Goal: Task Accomplishment & Management: Complete application form

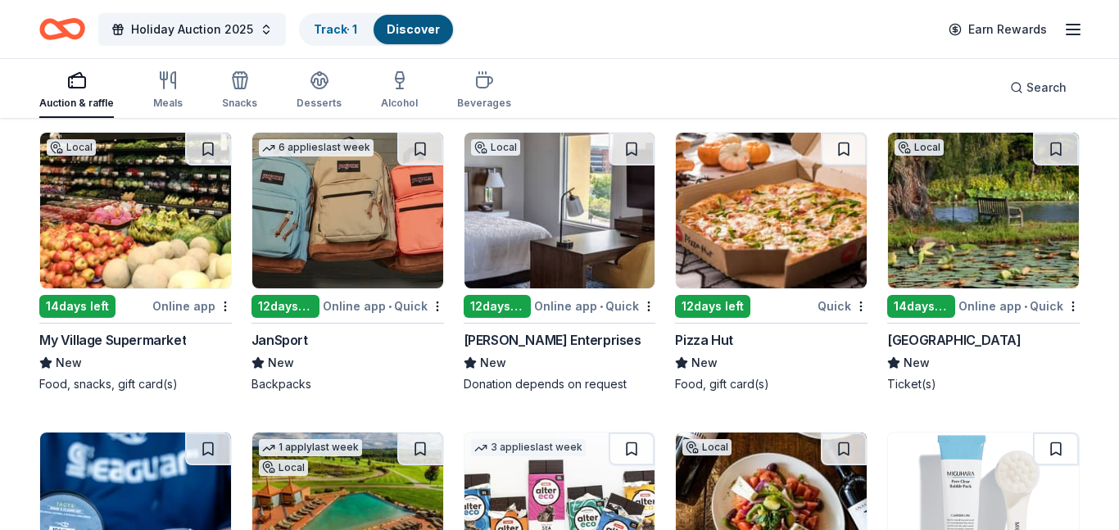
scroll to position [12036, 0]
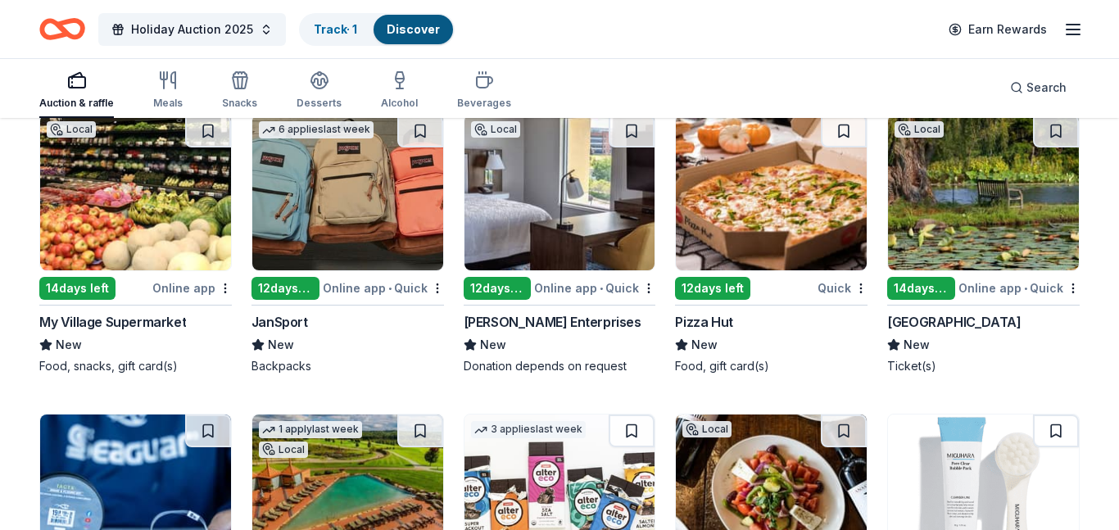
click at [289, 222] on img at bounding box center [347, 193] width 191 height 156
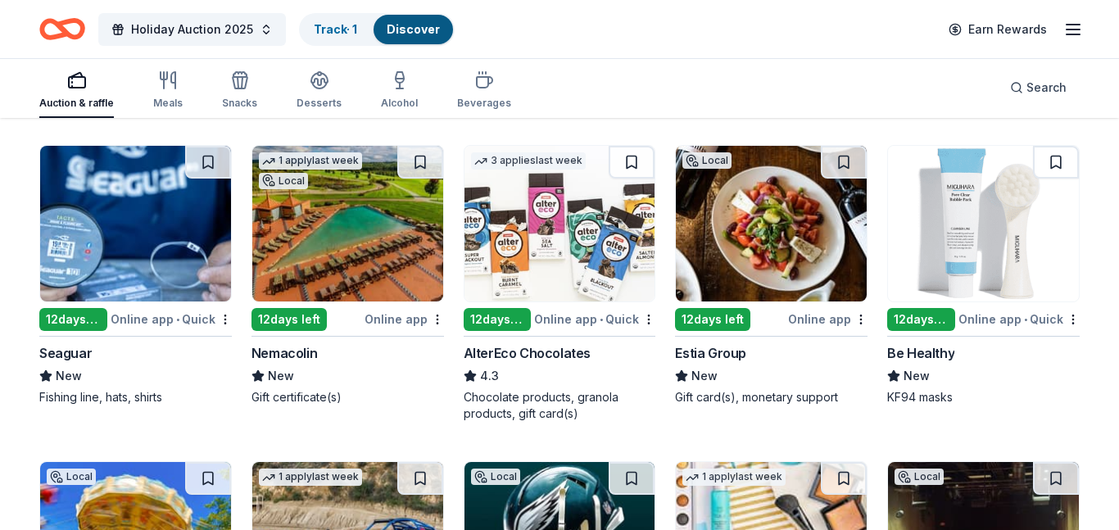
scroll to position [12360, 0]
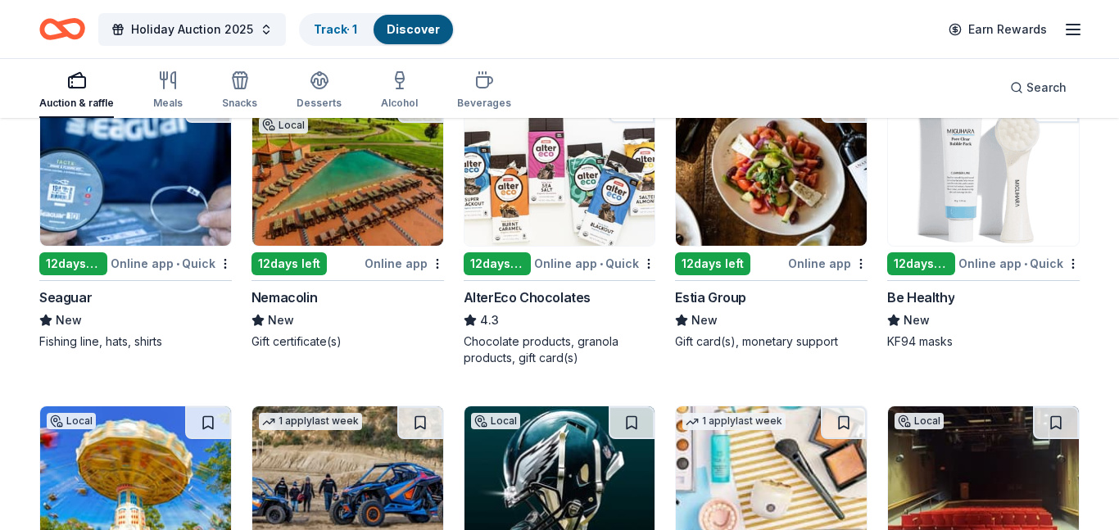
click at [304, 237] on img at bounding box center [347, 168] width 191 height 156
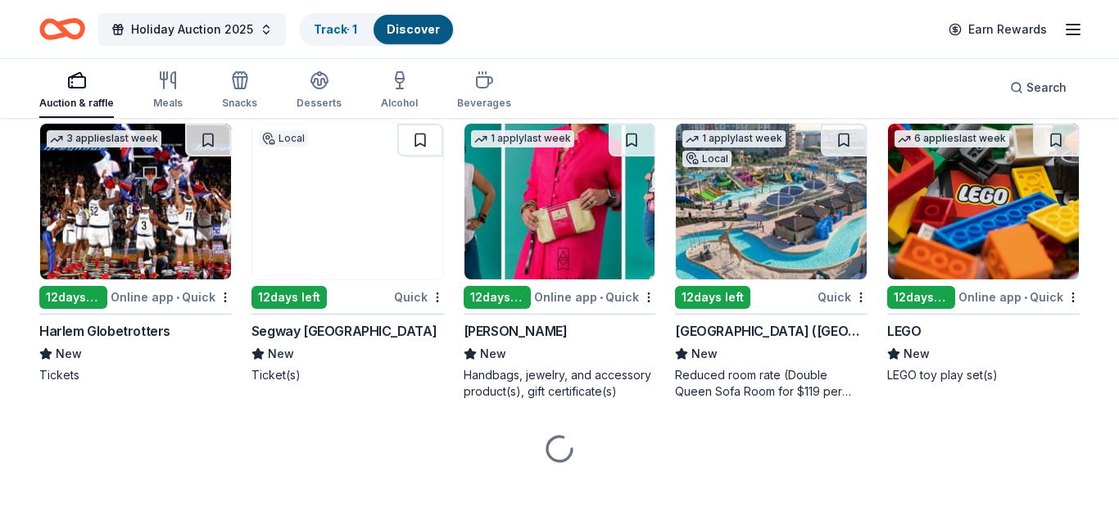
scroll to position [12959, 0]
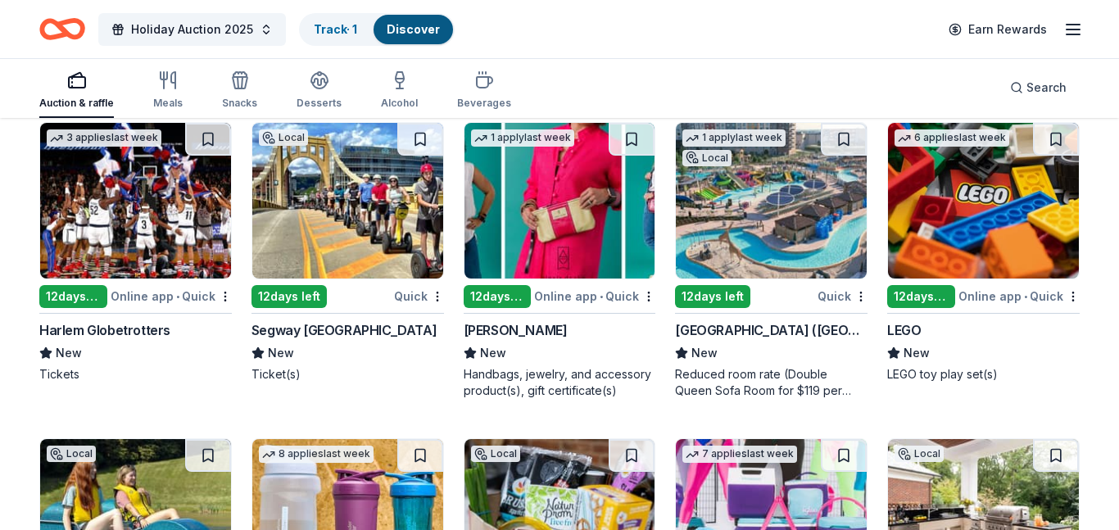
click at [111, 234] on img at bounding box center [135, 201] width 191 height 156
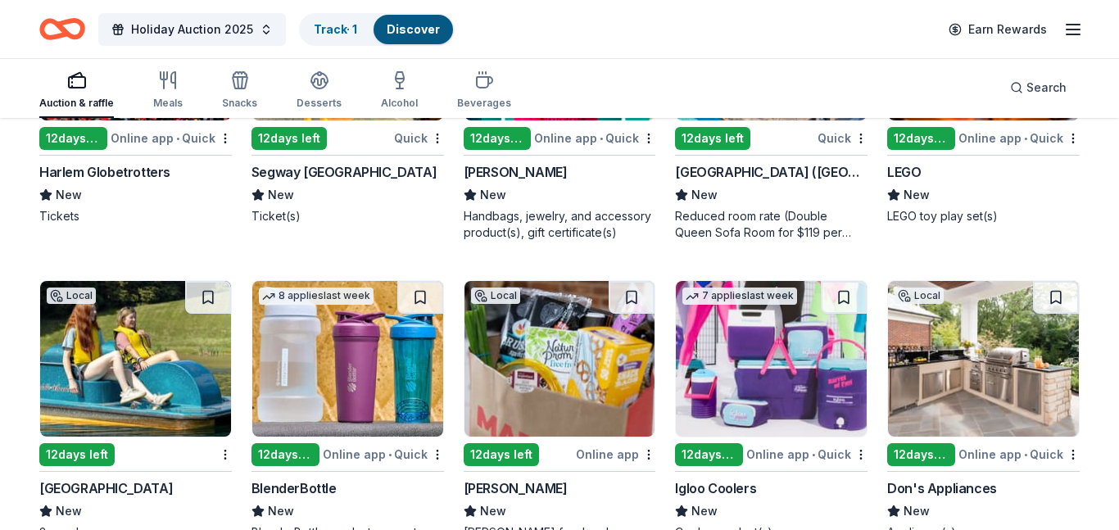
scroll to position [13118, 0]
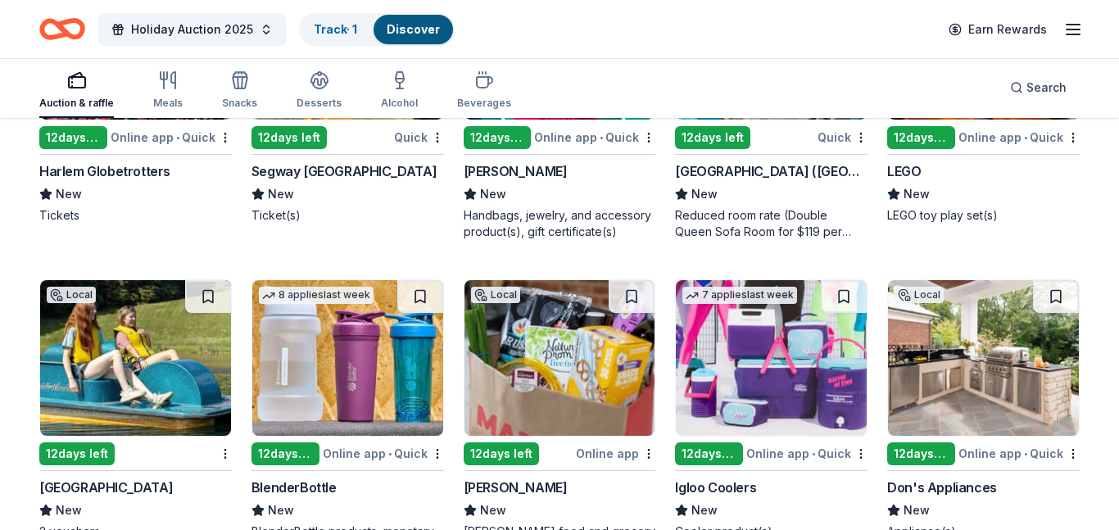
click at [902, 174] on div "LEGO" at bounding box center [904, 171] width 34 height 20
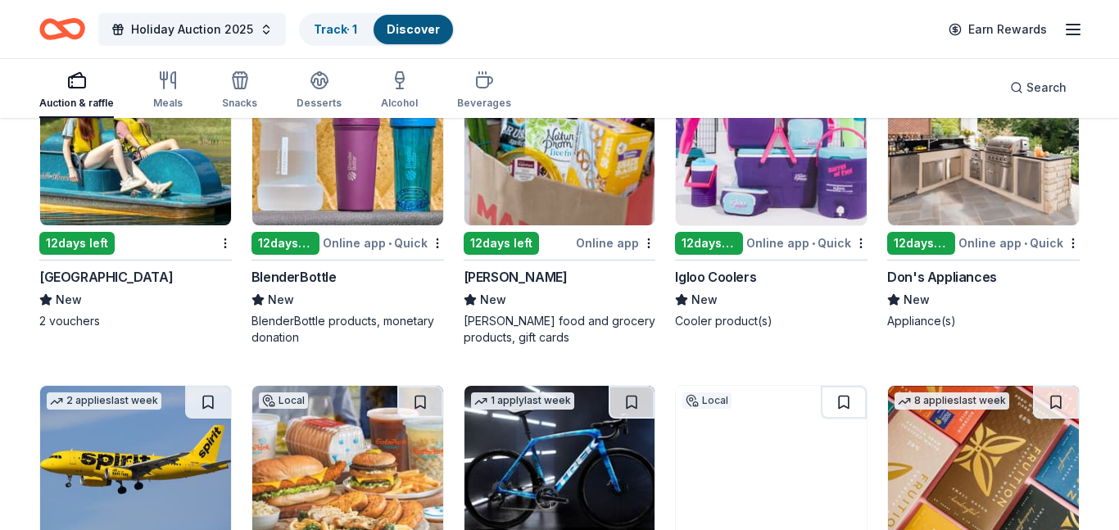
scroll to position [13352, 0]
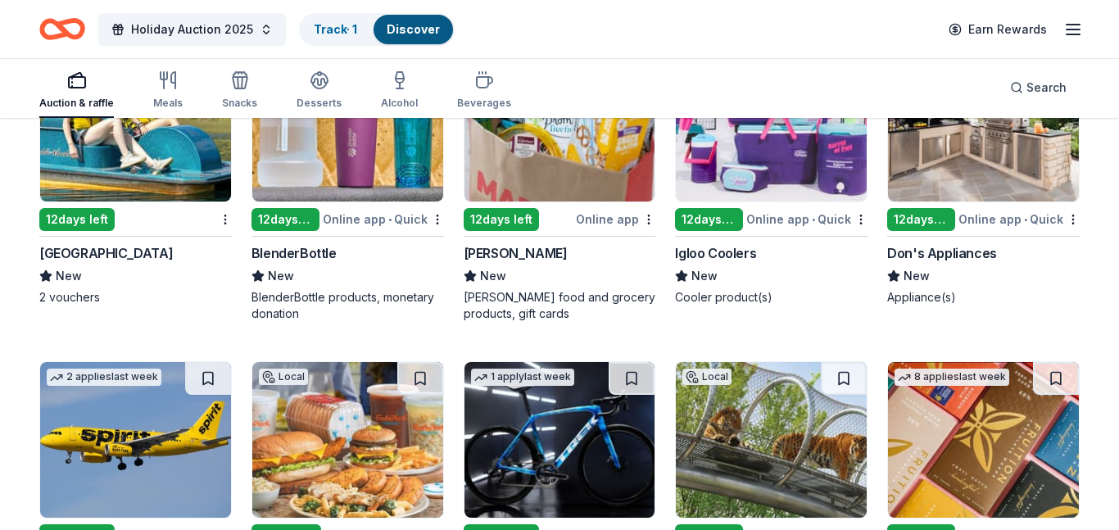
click at [956, 243] on div "Don's Appliances" at bounding box center [942, 253] width 110 height 20
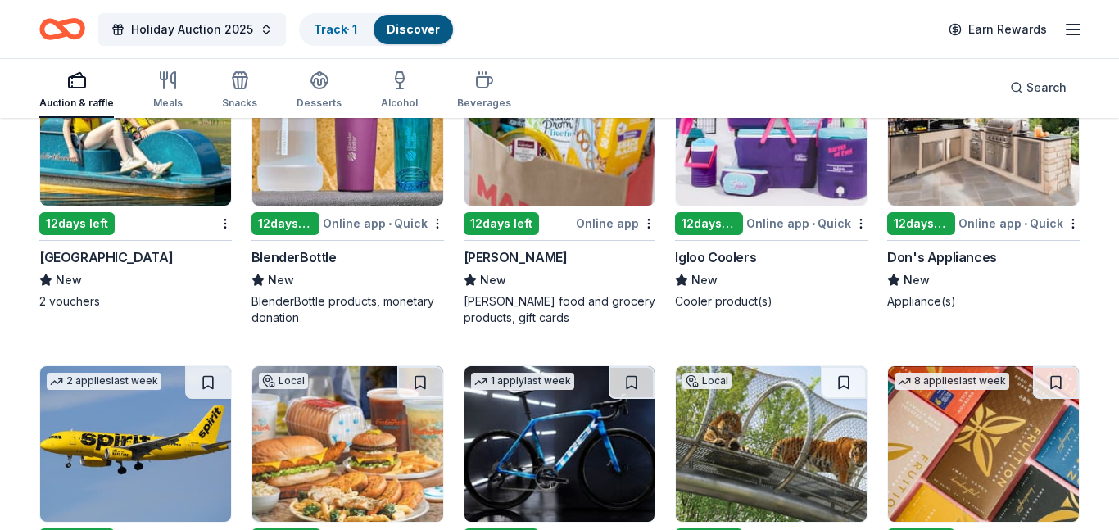
scroll to position [13339, 0]
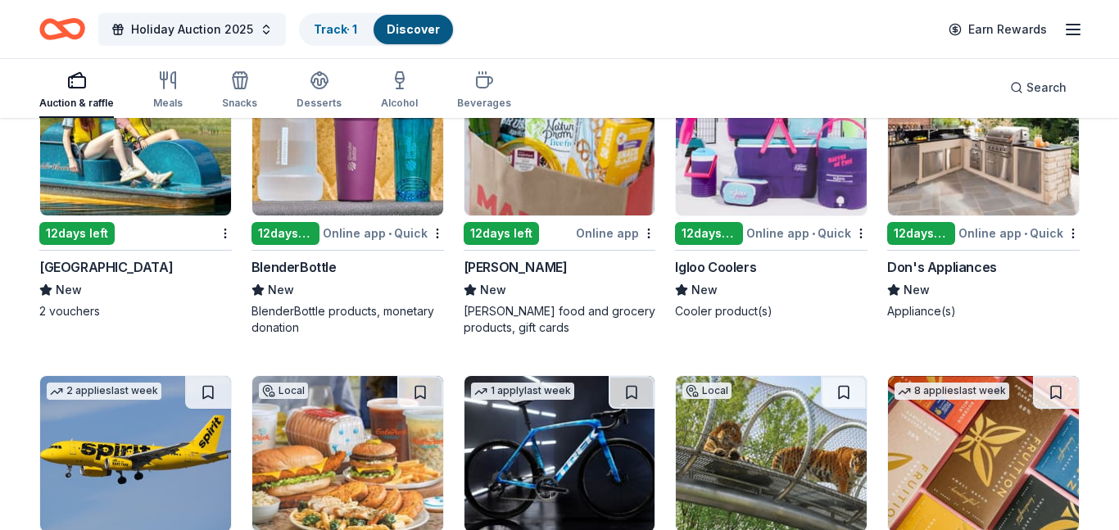
click at [771, 170] on img at bounding box center [771, 138] width 191 height 156
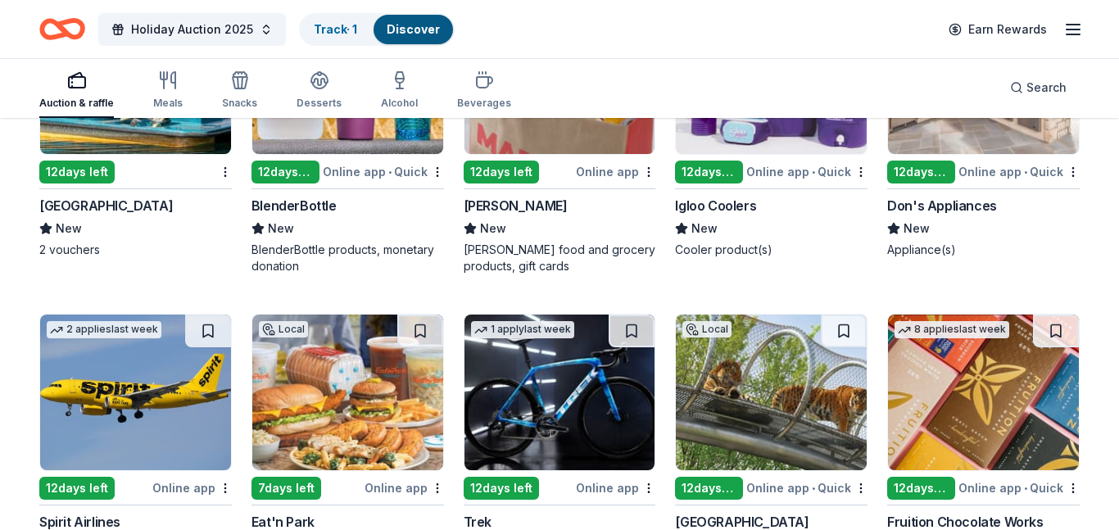
scroll to position [13551, 0]
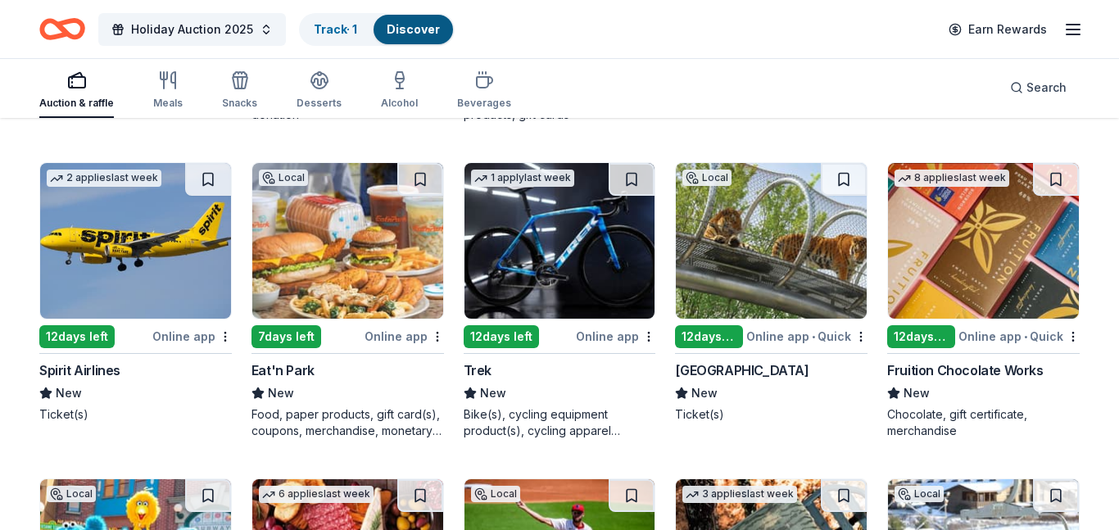
click at [344, 269] on img at bounding box center [347, 241] width 191 height 156
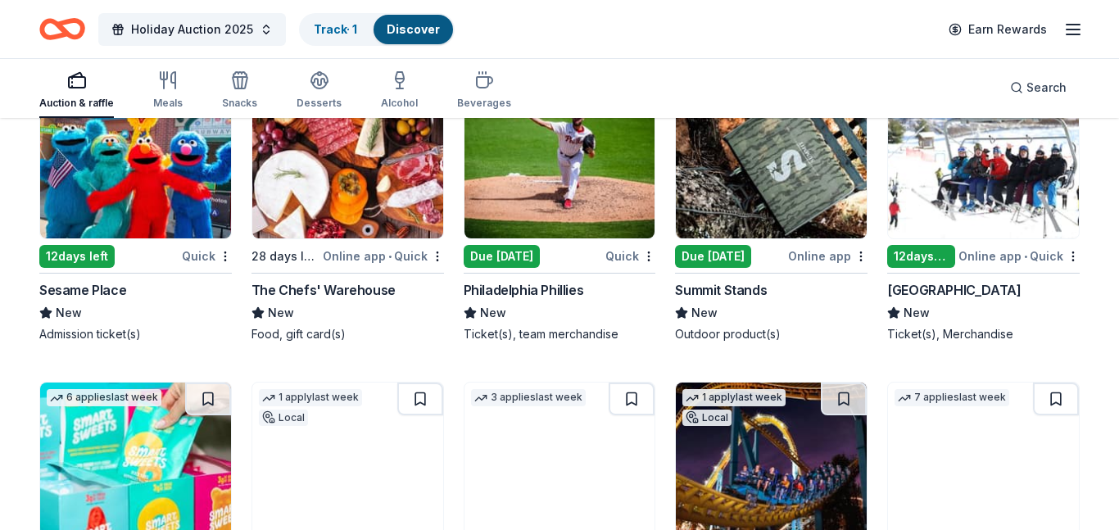
scroll to position [13950, 0]
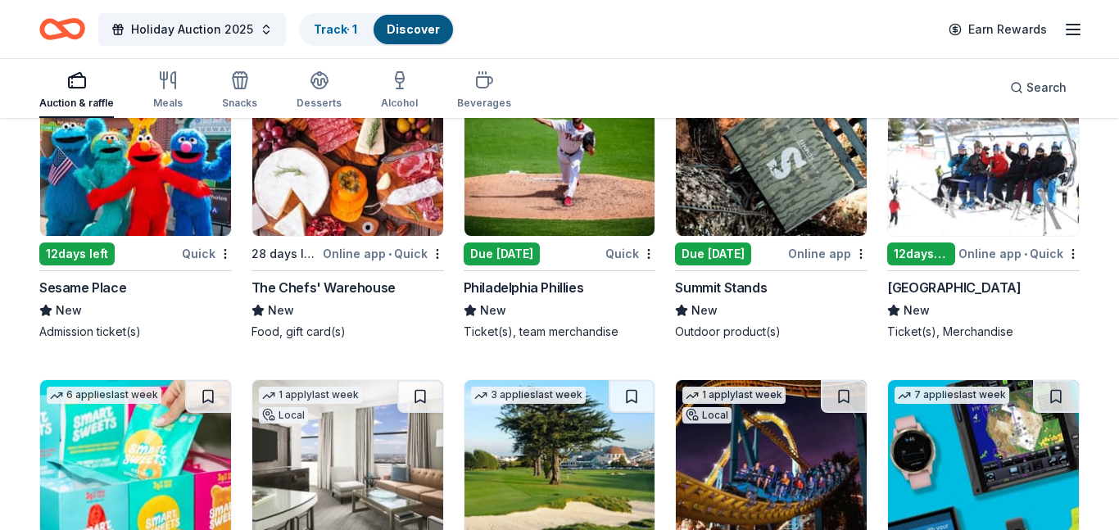
click at [122, 210] on img at bounding box center [135, 158] width 191 height 156
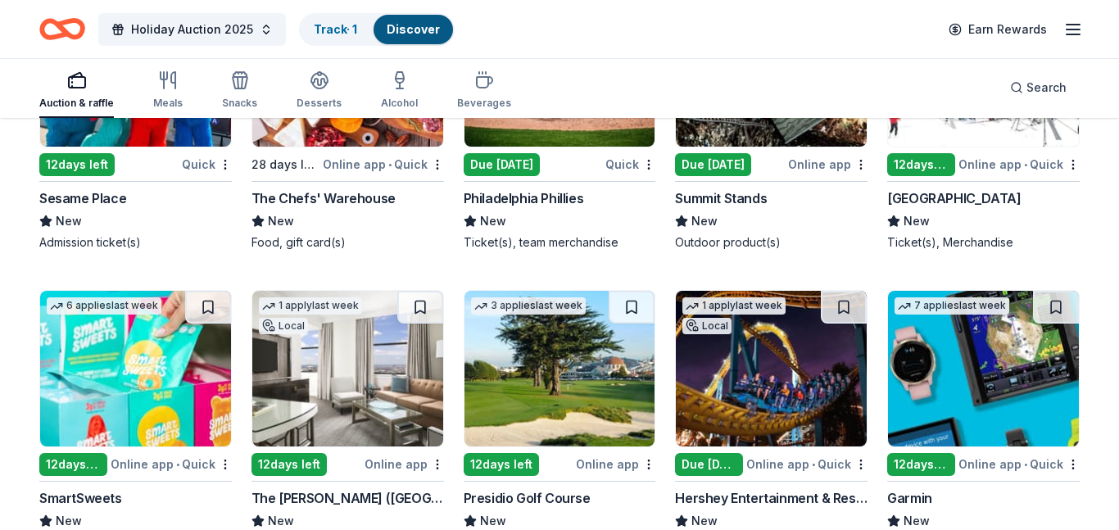
scroll to position [14131, 0]
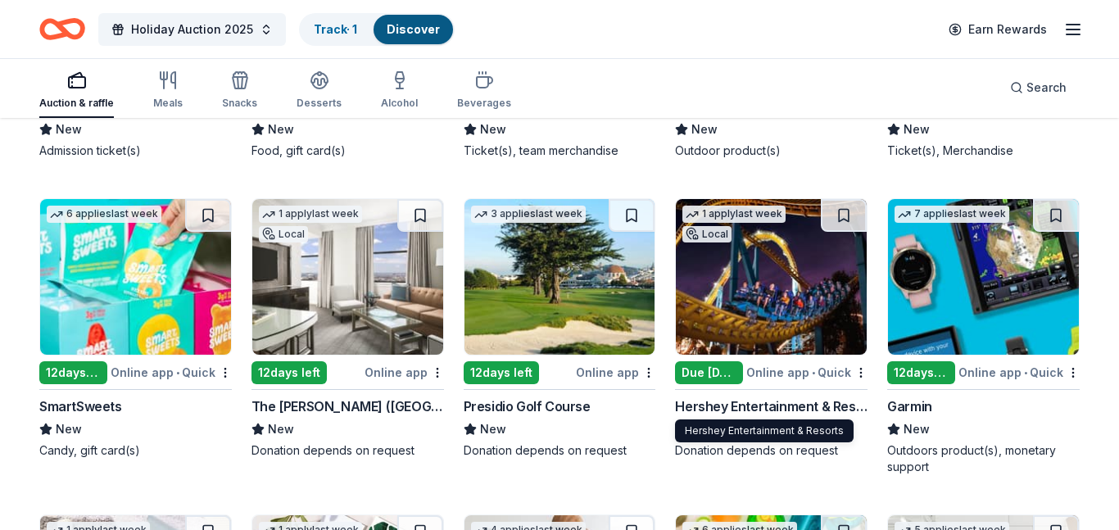
click at [786, 400] on div "Hershey Entertainment & Resorts" at bounding box center [771, 406] width 192 height 20
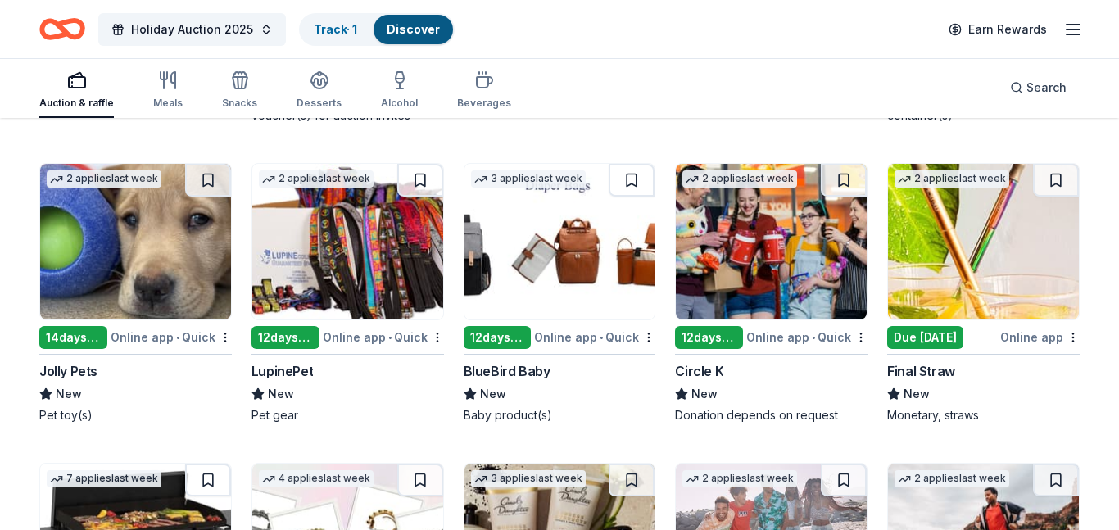
scroll to position [14842, 0]
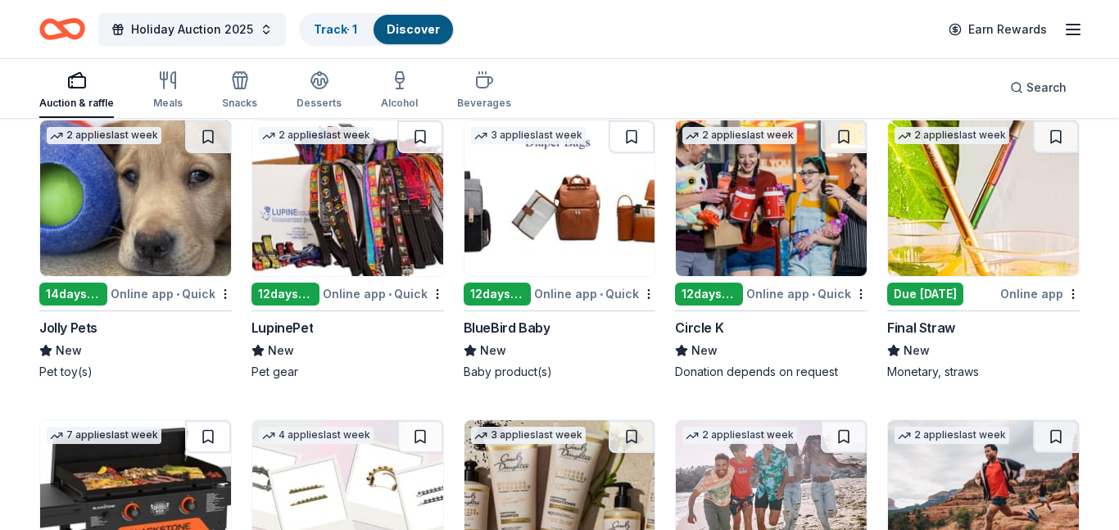
click at [493, 246] on img at bounding box center [559, 198] width 191 height 156
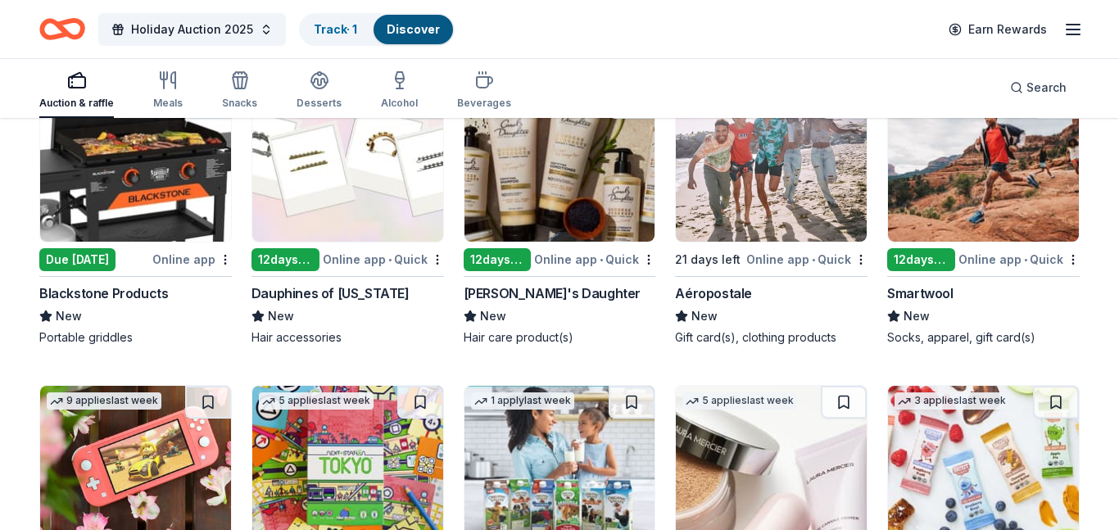
scroll to position [15193, 0]
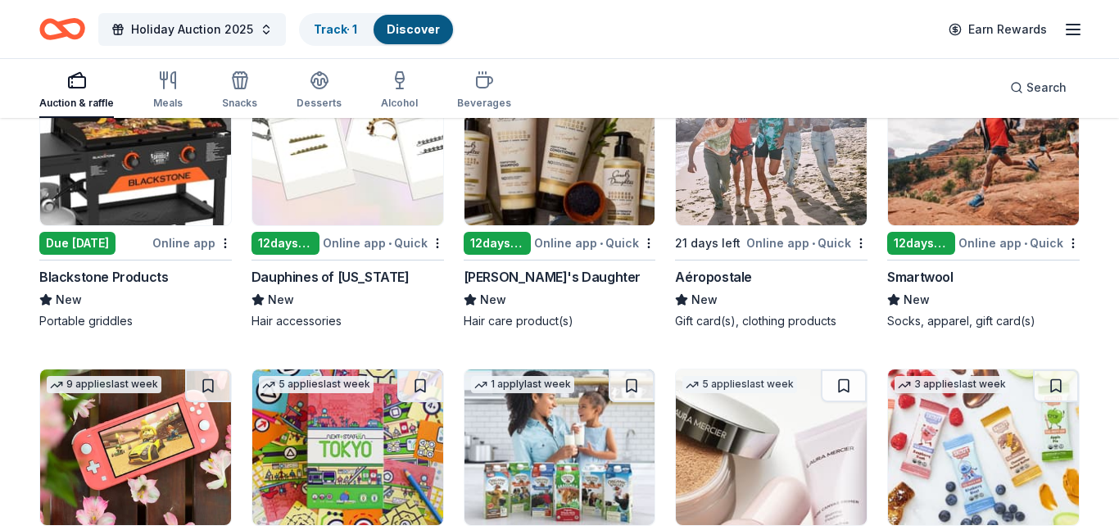
click at [130, 183] on img at bounding box center [135, 148] width 191 height 156
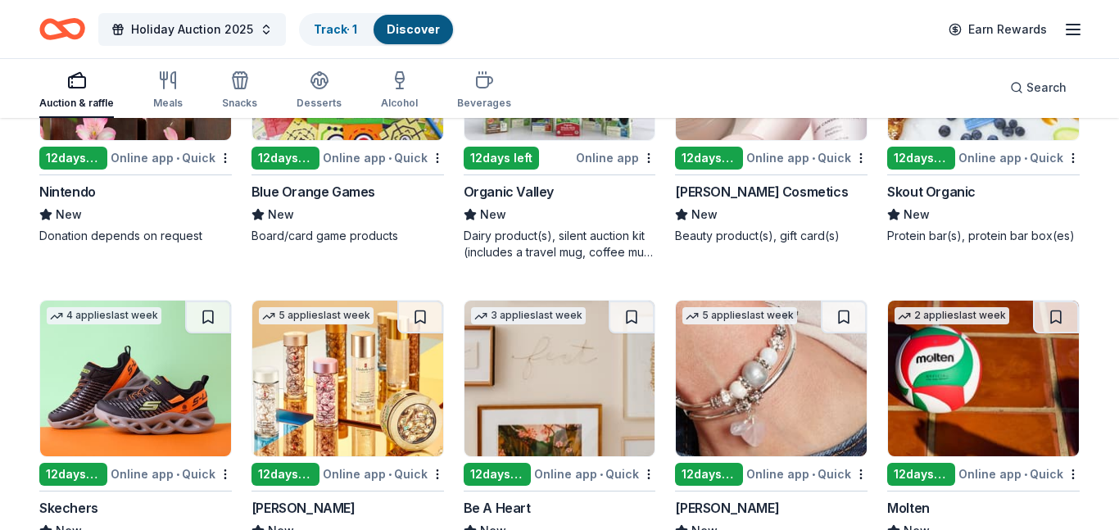
scroll to position [15801, 0]
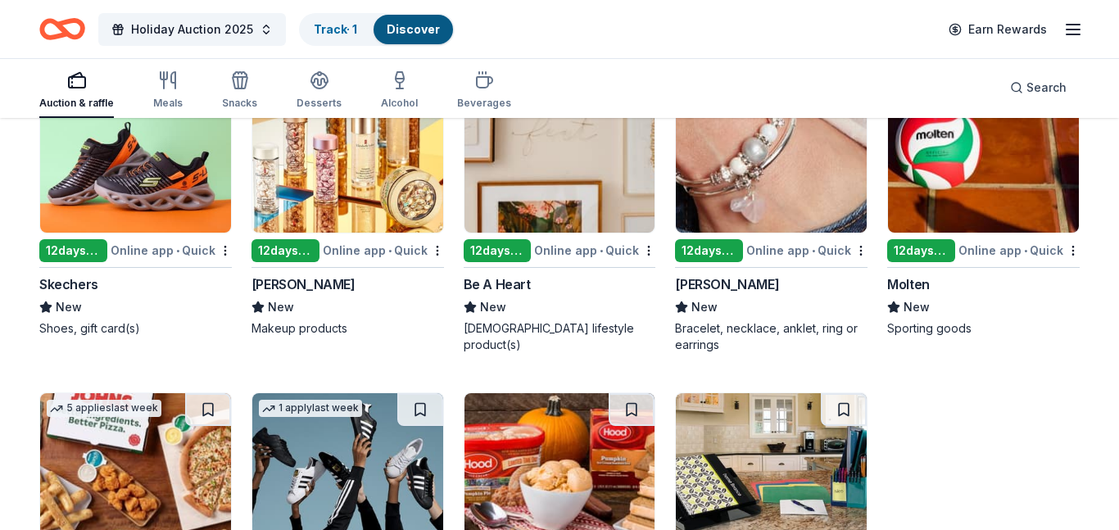
click at [93, 210] on img at bounding box center [135, 155] width 191 height 156
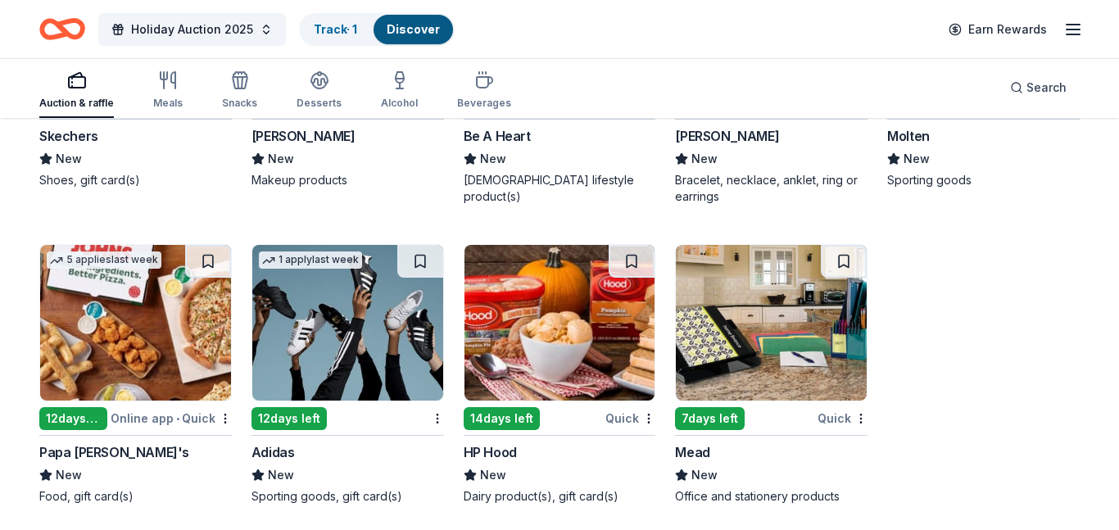
scroll to position [15957, 0]
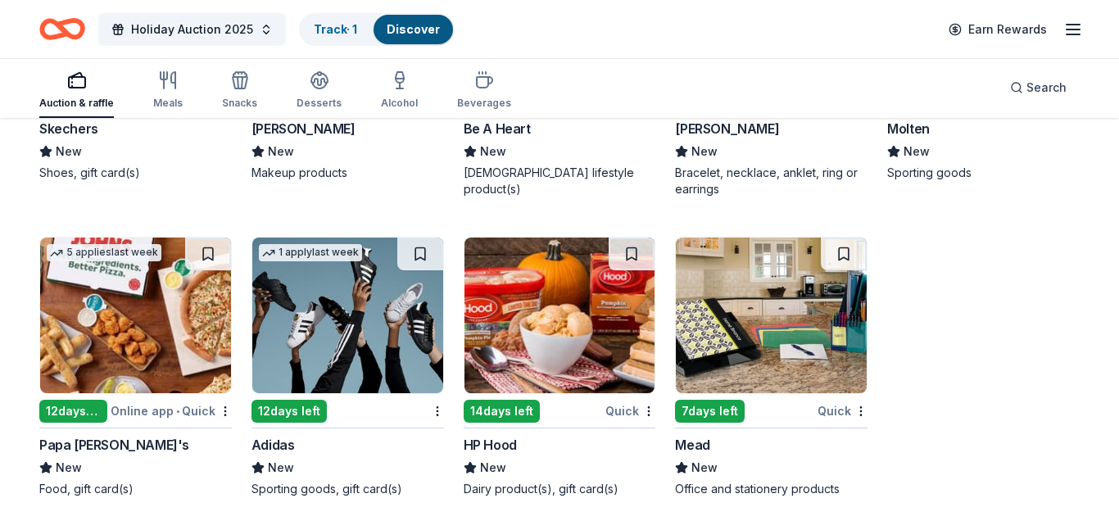
click at [732, 284] on img at bounding box center [771, 315] width 191 height 156
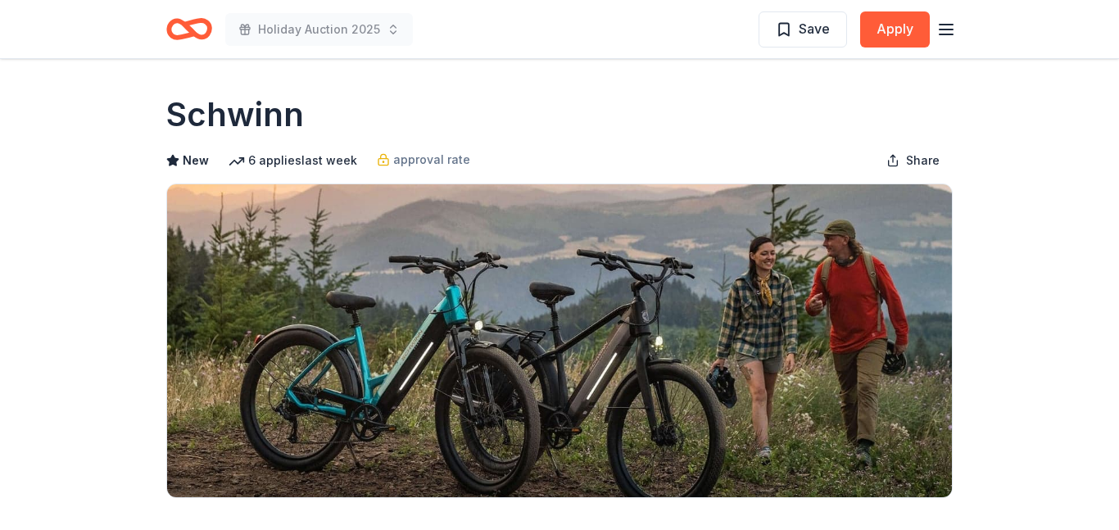
scroll to position [61, 0]
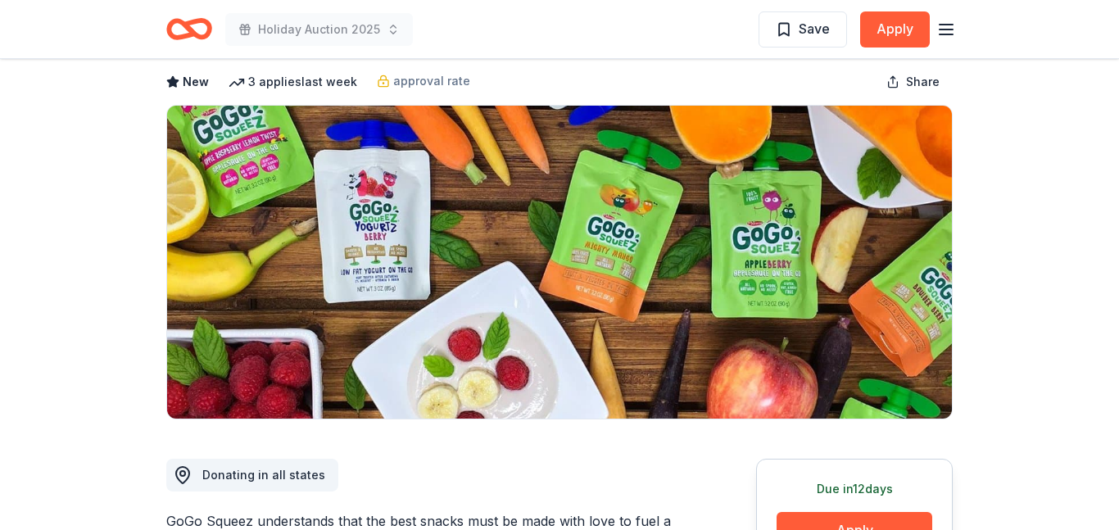
scroll to position [79, 0]
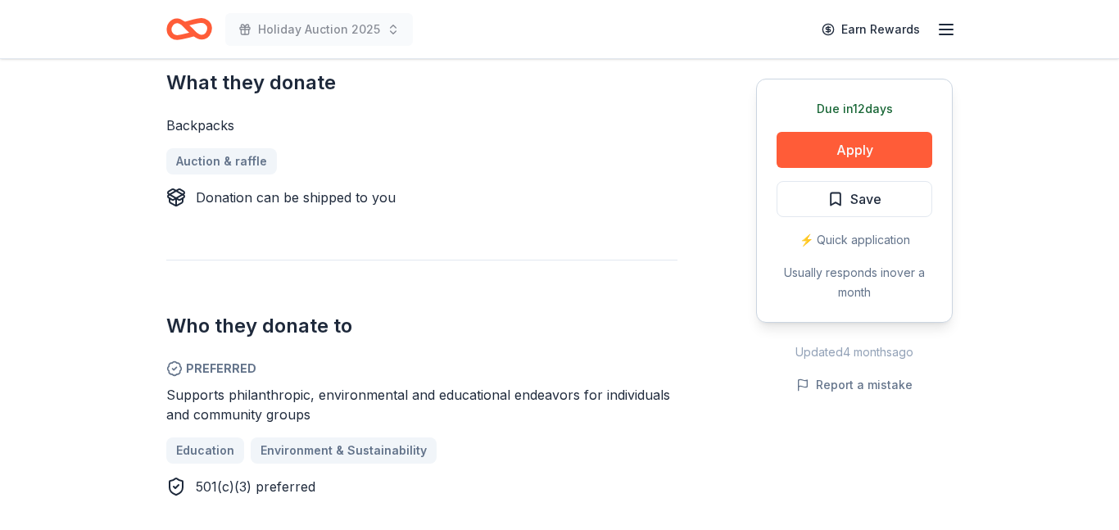
scroll to position [647, 0]
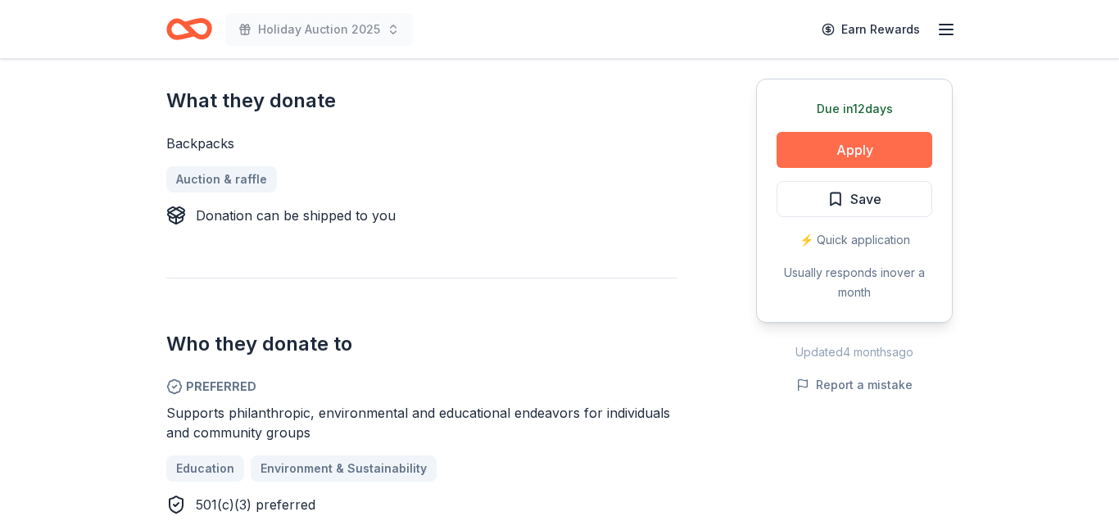
click at [848, 147] on button "Apply" at bounding box center [854, 150] width 156 height 36
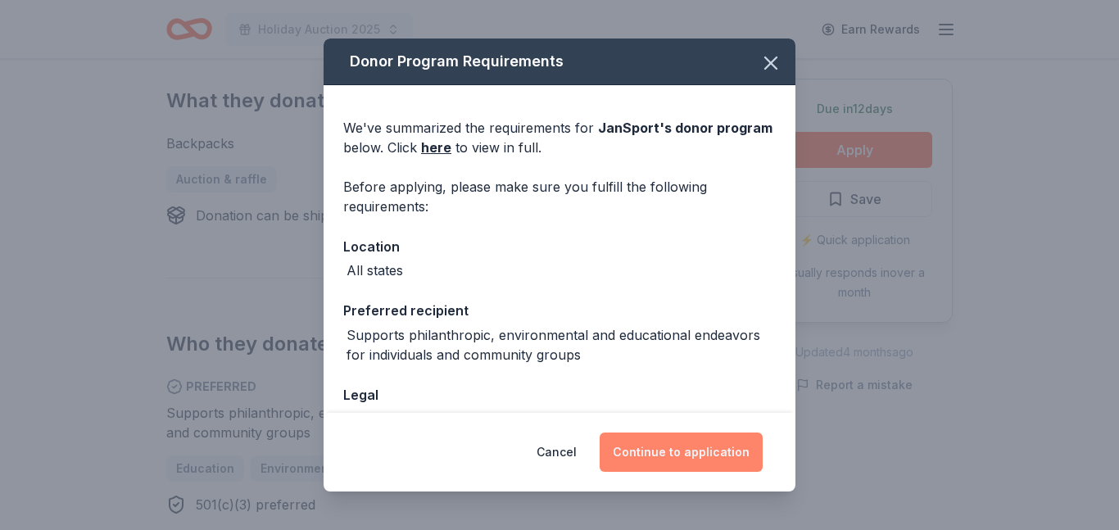
click at [691, 446] on button "Continue to application" at bounding box center [680, 451] width 163 height 39
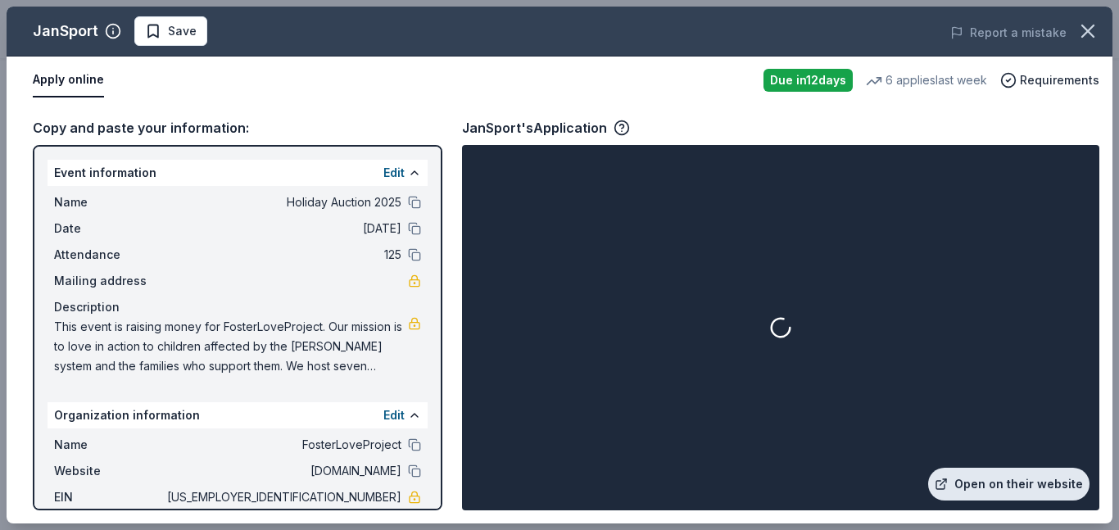
click at [1030, 485] on link "Open on their website" at bounding box center [1008, 484] width 161 height 33
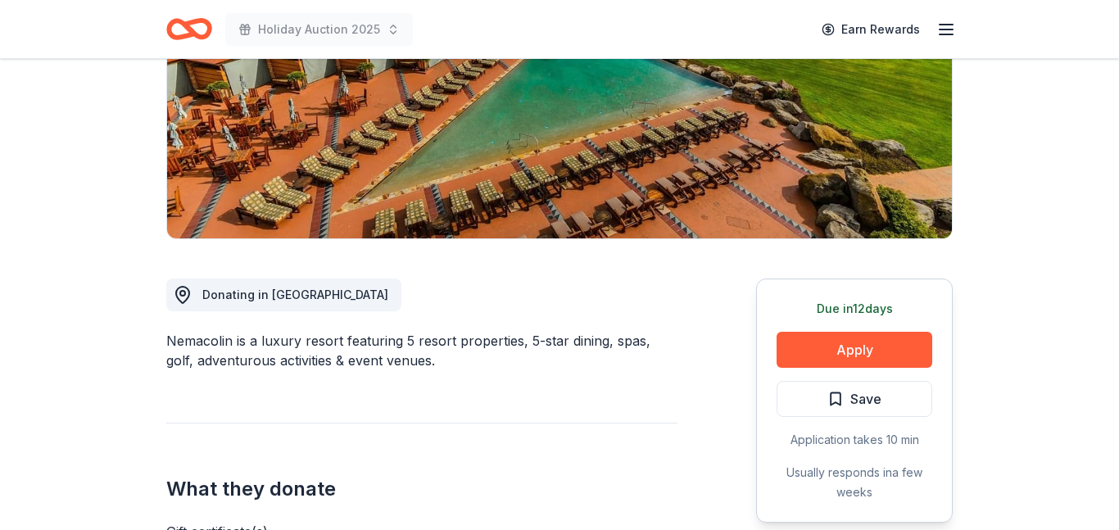
scroll to position [484, 0]
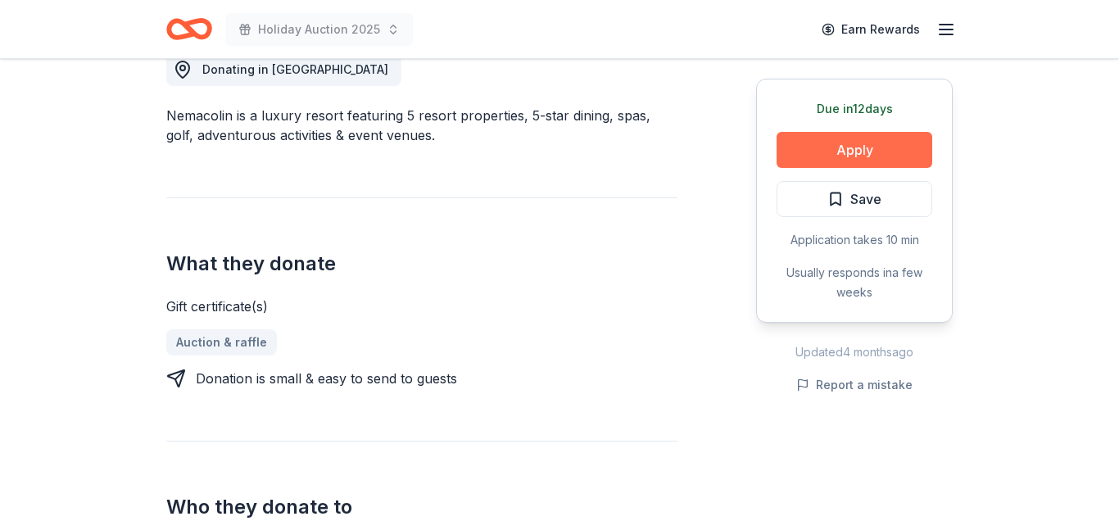
click at [852, 148] on button "Apply" at bounding box center [854, 150] width 156 height 36
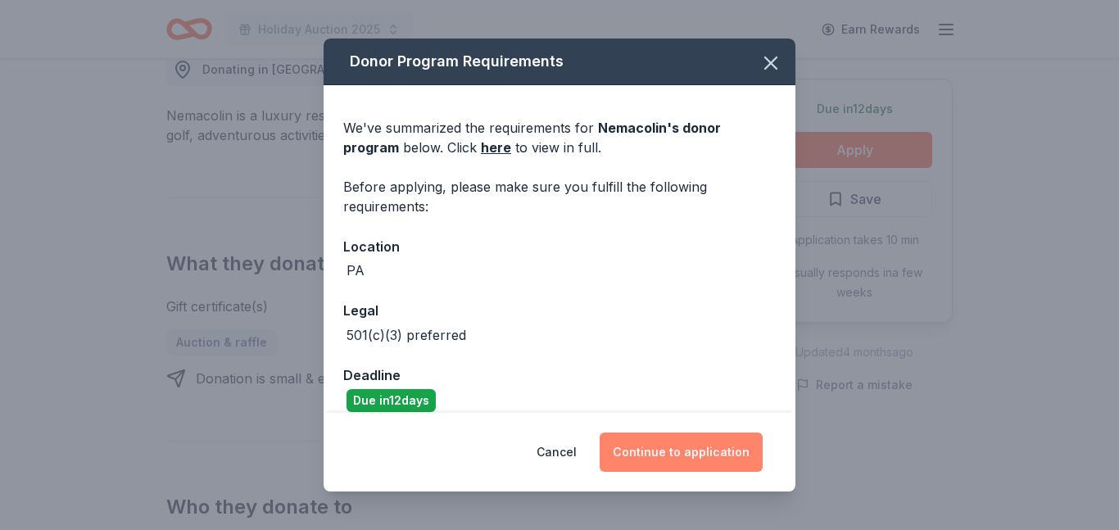
click at [686, 459] on button "Continue to application" at bounding box center [680, 451] width 163 height 39
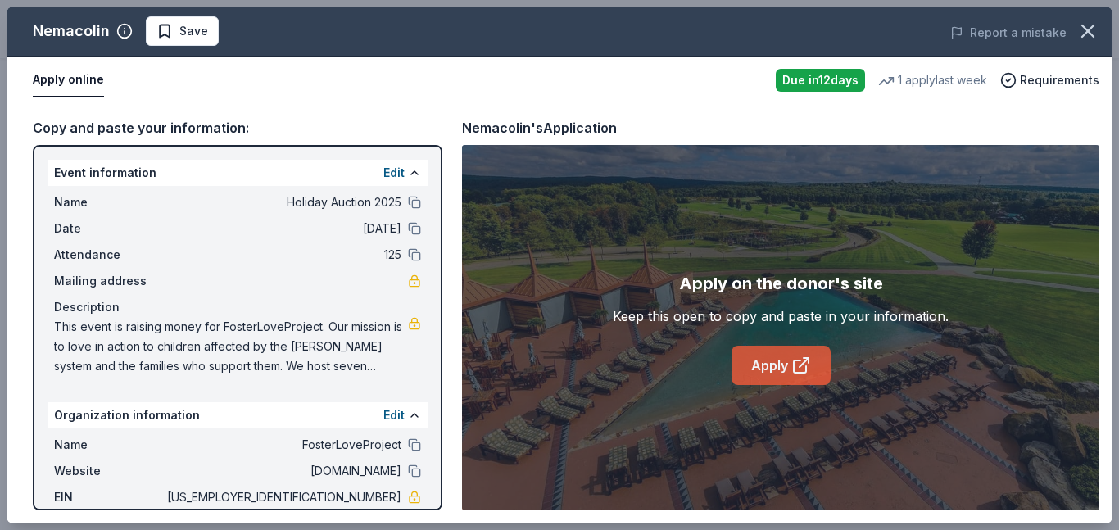
click at [776, 361] on link "Apply" at bounding box center [780, 365] width 99 height 39
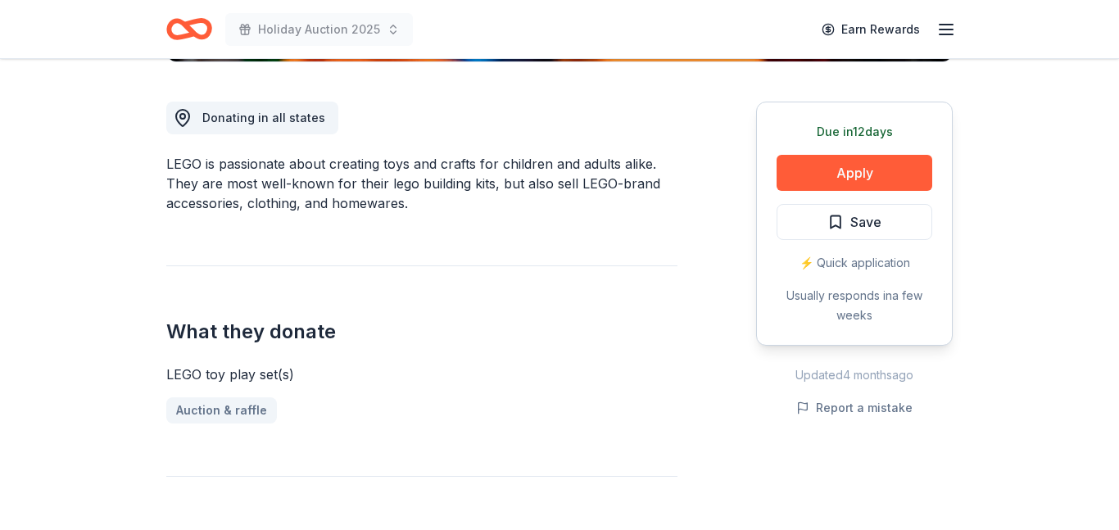
scroll to position [438, 0]
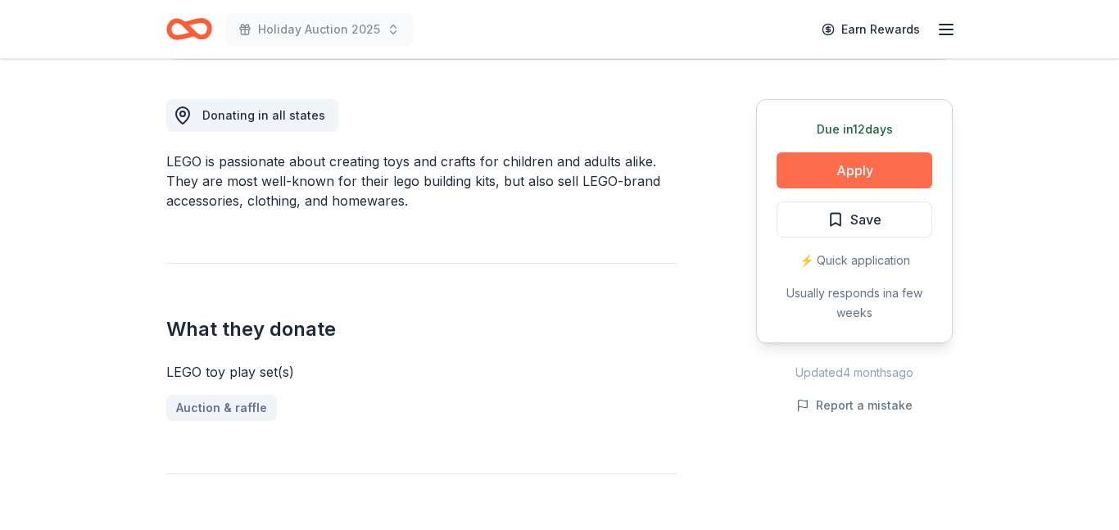
click at [852, 179] on button "Apply" at bounding box center [854, 170] width 156 height 36
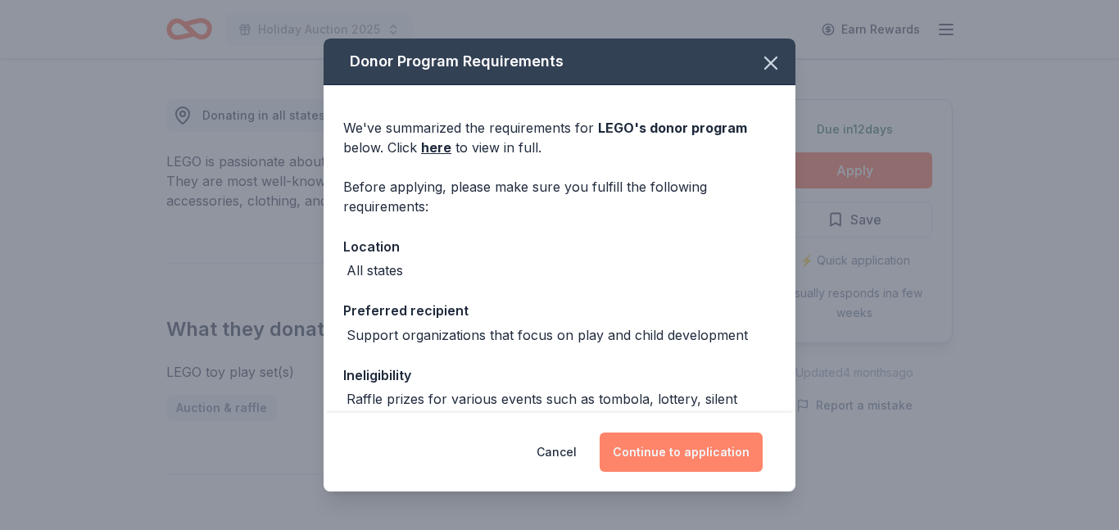
click at [695, 453] on button "Continue to application" at bounding box center [680, 451] width 163 height 39
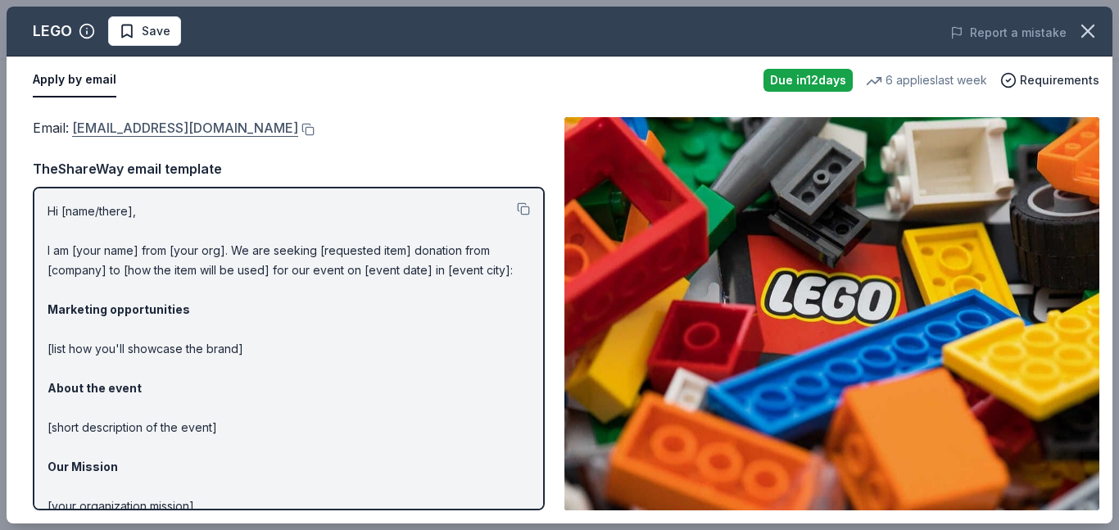
click at [160, 130] on link "charity@lego.com" at bounding box center [185, 127] width 226 height 21
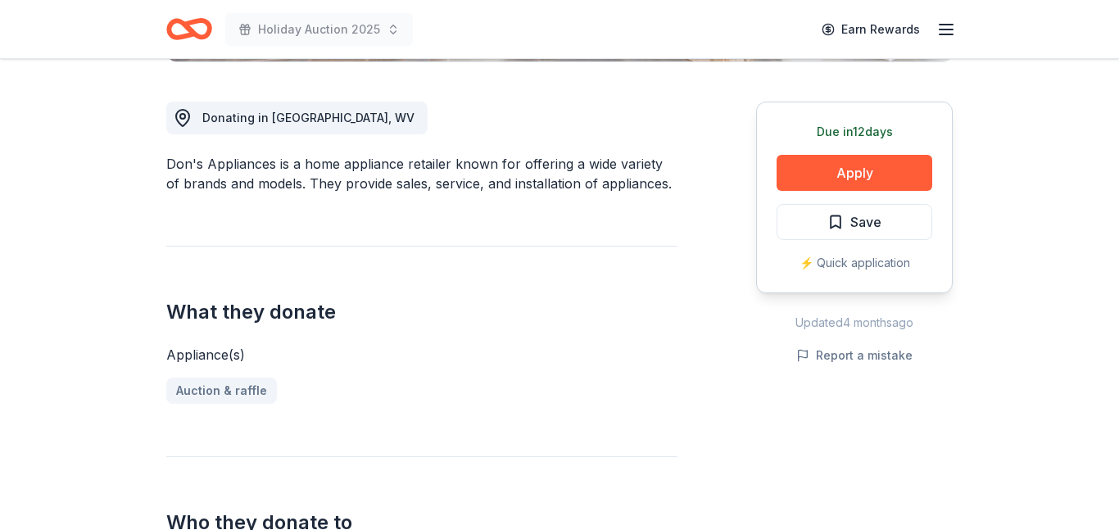
scroll to position [460, 0]
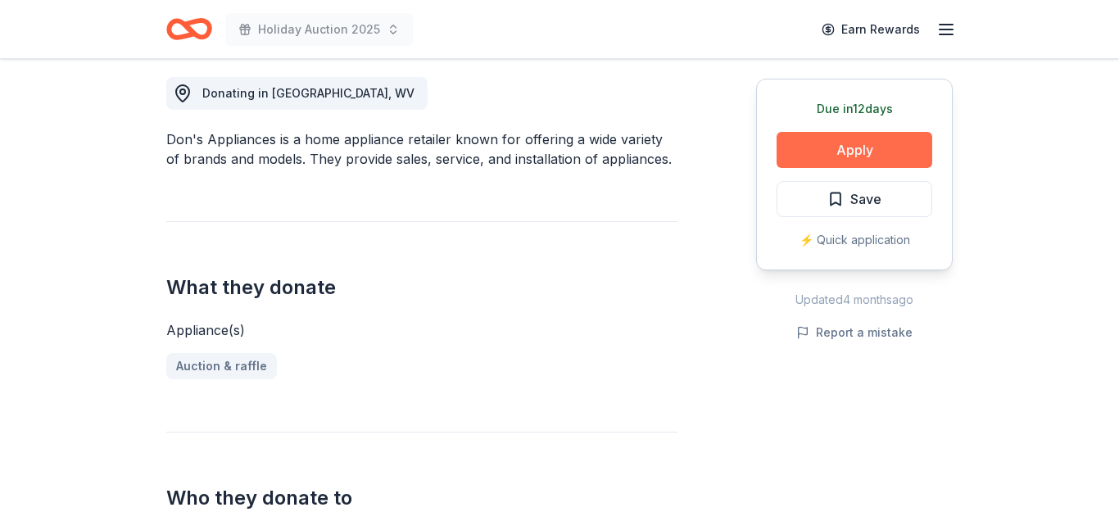
click at [834, 152] on button "Apply" at bounding box center [854, 150] width 156 height 36
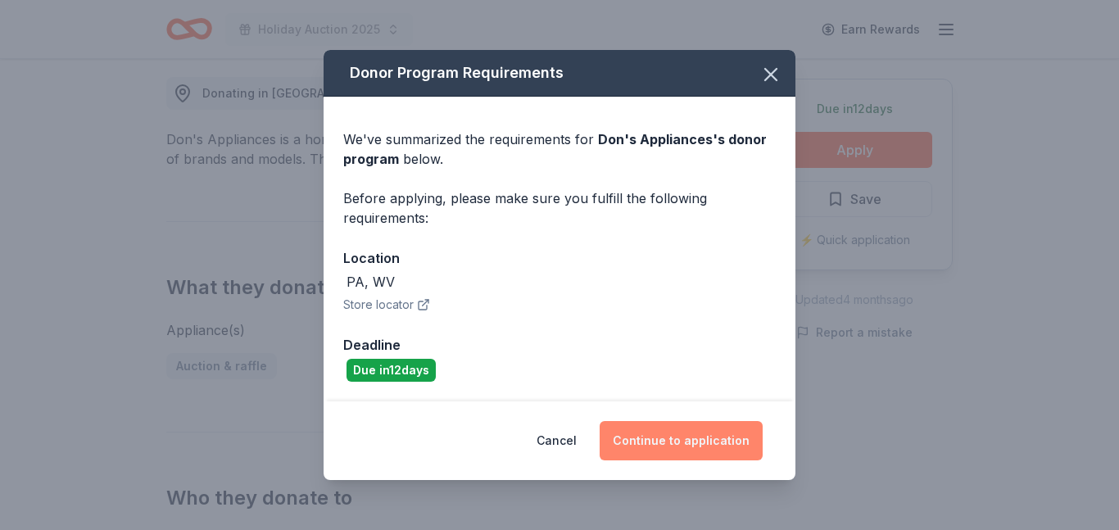
click at [700, 436] on button "Continue to application" at bounding box center [680, 440] width 163 height 39
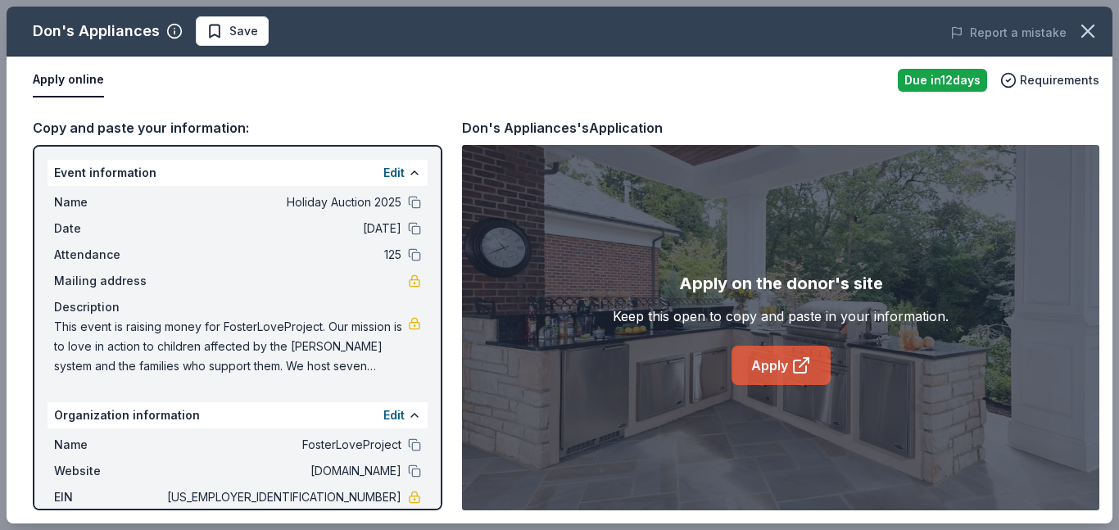
click at [767, 355] on link "Apply" at bounding box center [780, 365] width 99 height 39
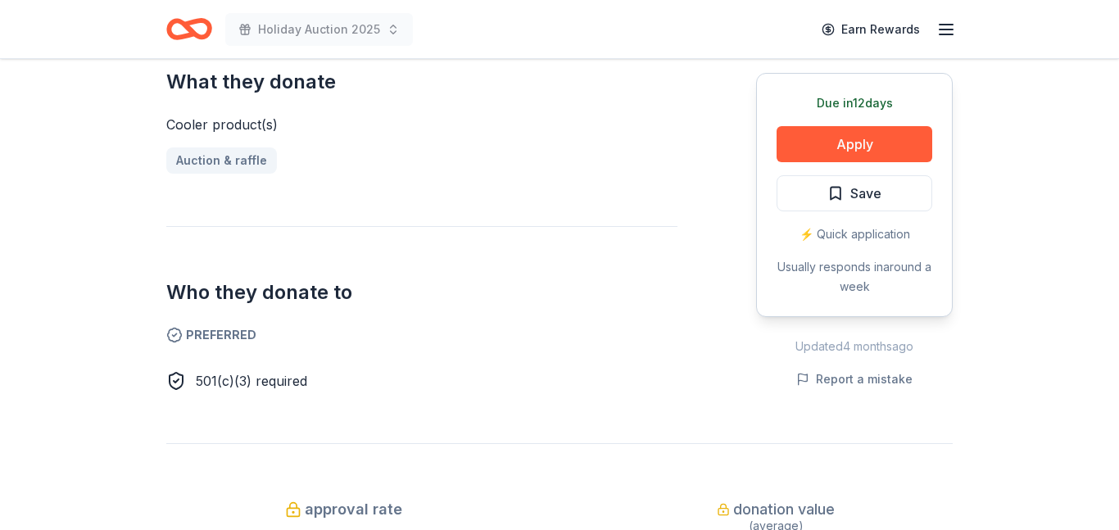
scroll to position [667, 0]
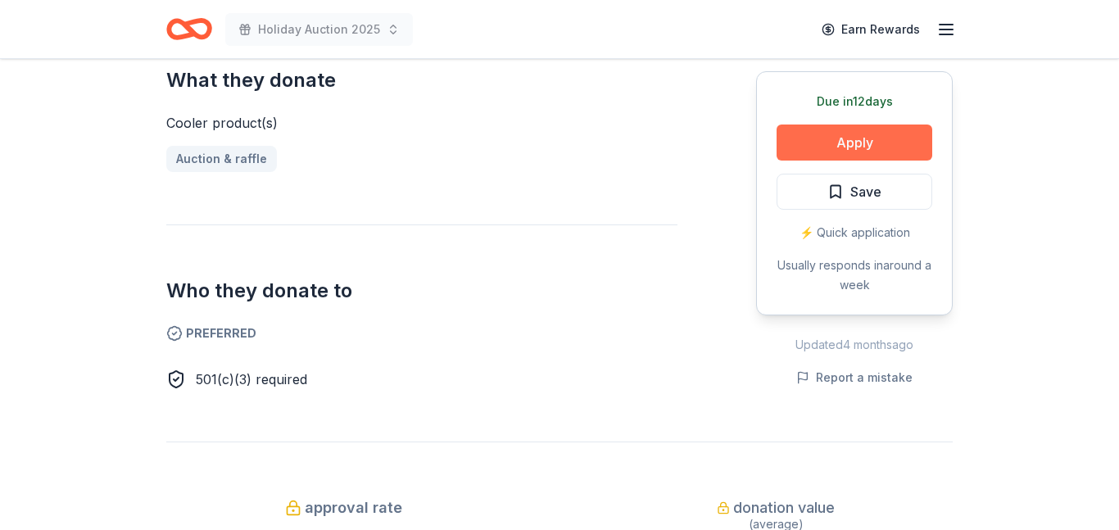
click at [852, 143] on button "Apply" at bounding box center [854, 142] width 156 height 36
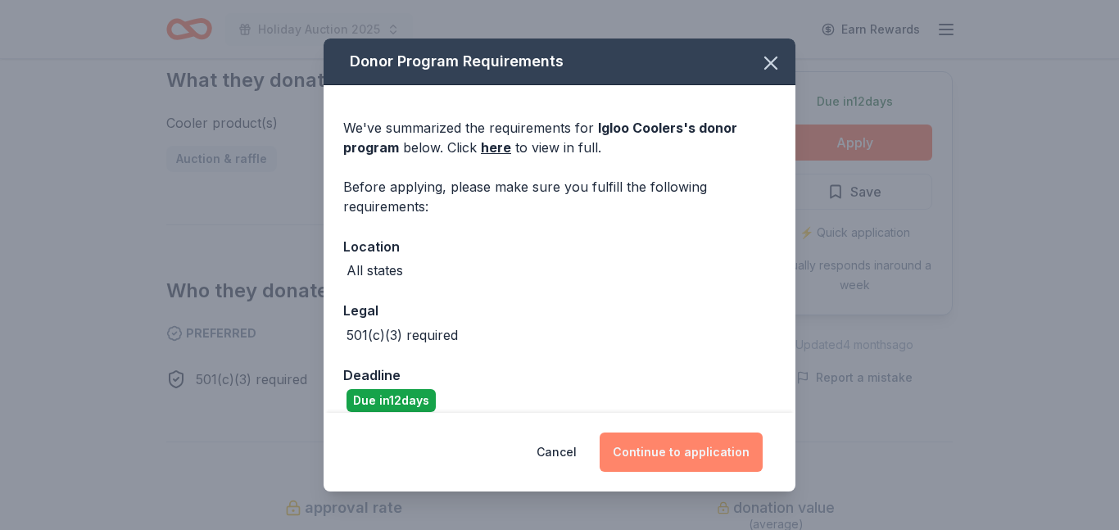
click at [681, 458] on button "Continue to application" at bounding box center [680, 451] width 163 height 39
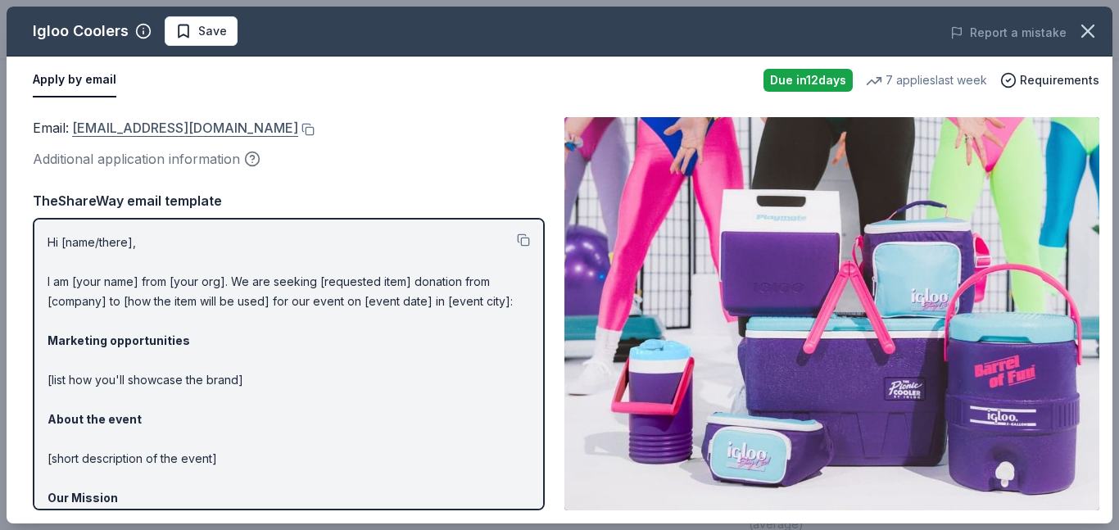
click at [174, 124] on link "[EMAIL_ADDRESS][DOMAIN_NAME]" at bounding box center [185, 127] width 226 height 21
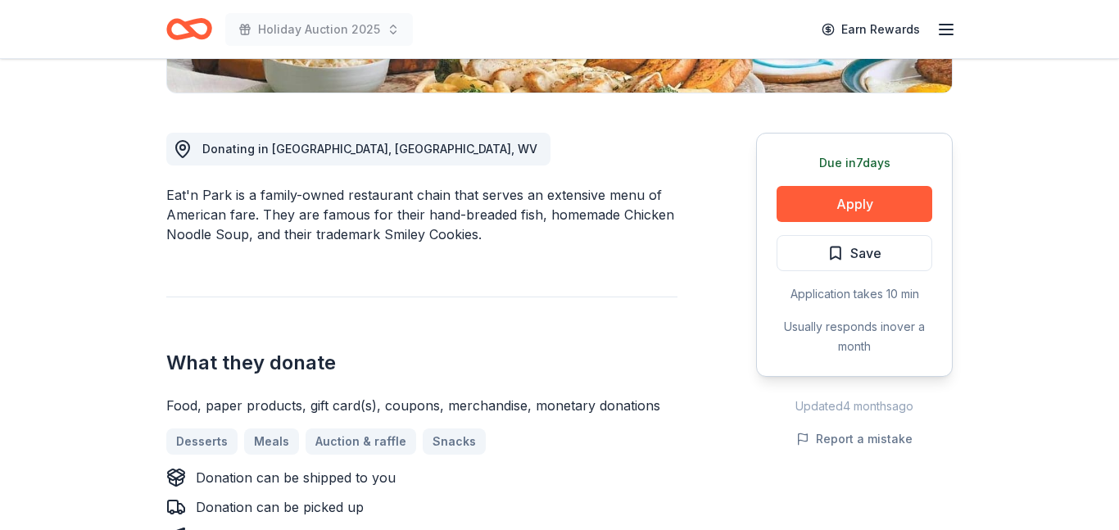
scroll to position [406, 0]
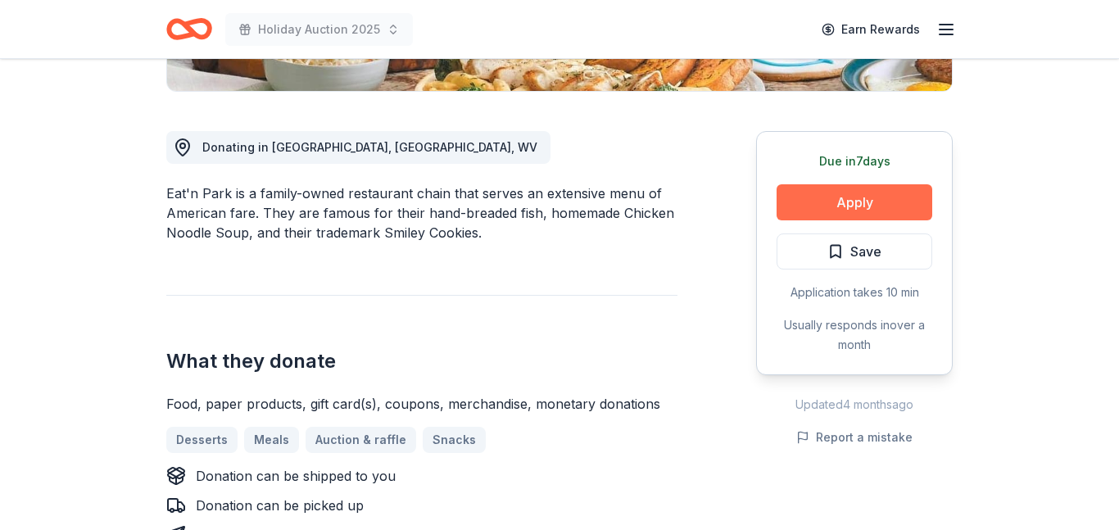
click at [857, 199] on button "Apply" at bounding box center [854, 202] width 156 height 36
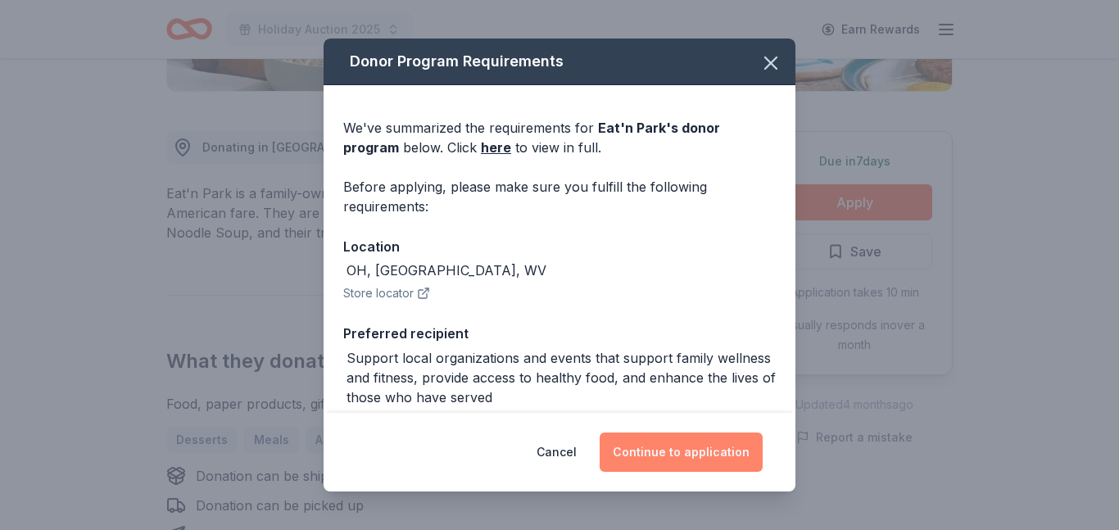
click at [695, 450] on button "Continue to application" at bounding box center [680, 451] width 163 height 39
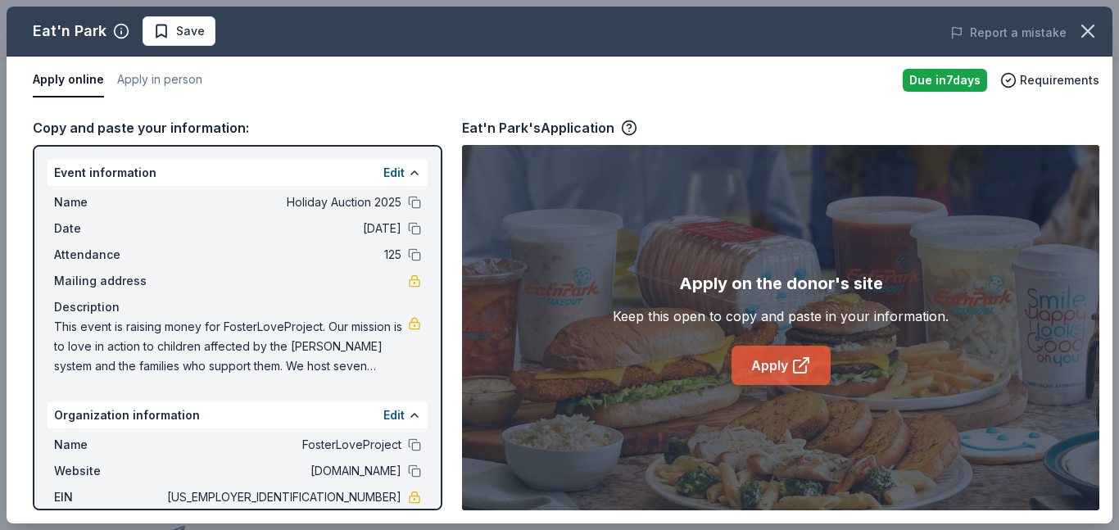
click at [757, 369] on link "Apply" at bounding box center [780, 365] width 99 height 39
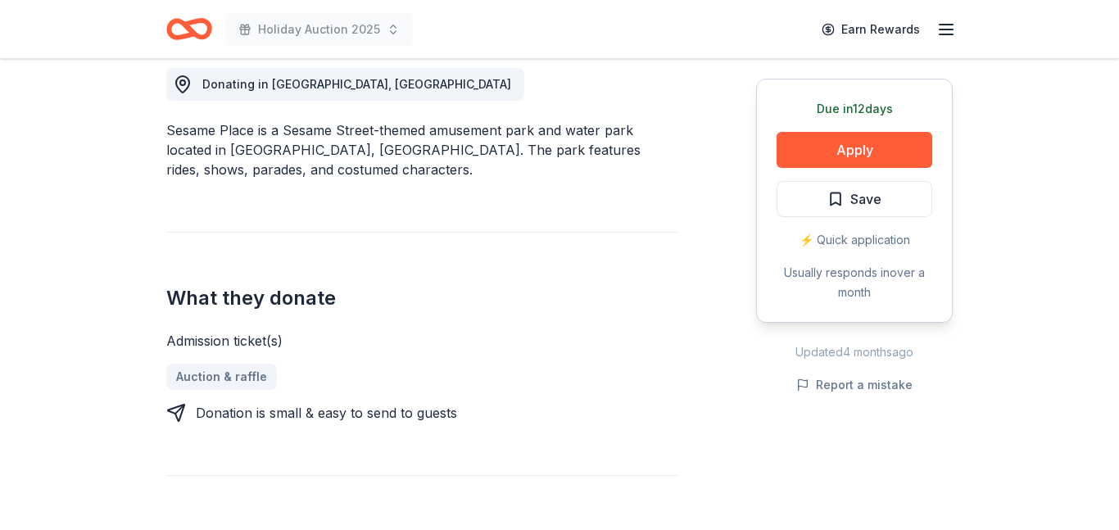
scroll to position [482, 0]
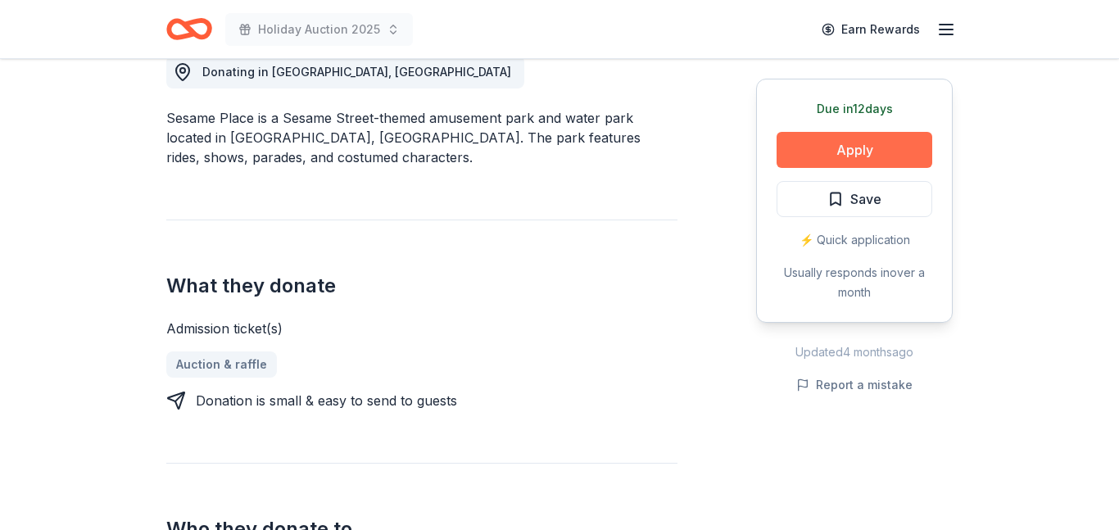
click at [869, 135] on button "Apply" at bounding box center [854, 150] width 156 height 36
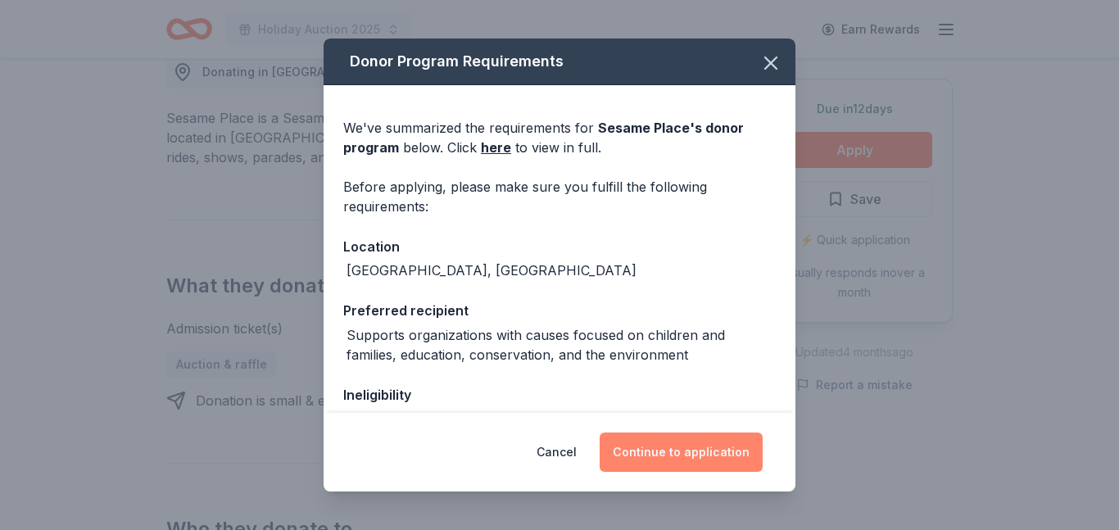
click at [676, 442] on button "Continue to application" at bounding box center [680, 451] width 163 height 39
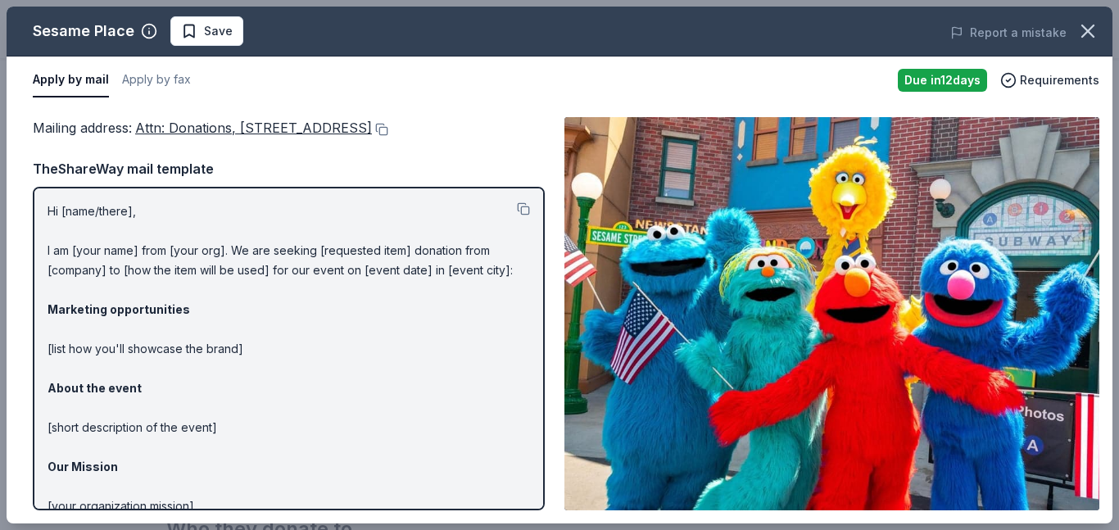
click at [284, 128] on span "Attn: Donations, [STREET_ADDRESS]" at bounding box center [253, 128] width 237 height 16
click at [303, 129] on span "Attn: Donations, 100 Sesame Road, Langhorne, PA 19047" at bounding box center [253, 128] width 237 height 16
click at [246, 126] on span "Attn: Donations, 100 Sesame Road, Langhorne, PA 19047" at bounding box center [253, 128] width 237 height 16
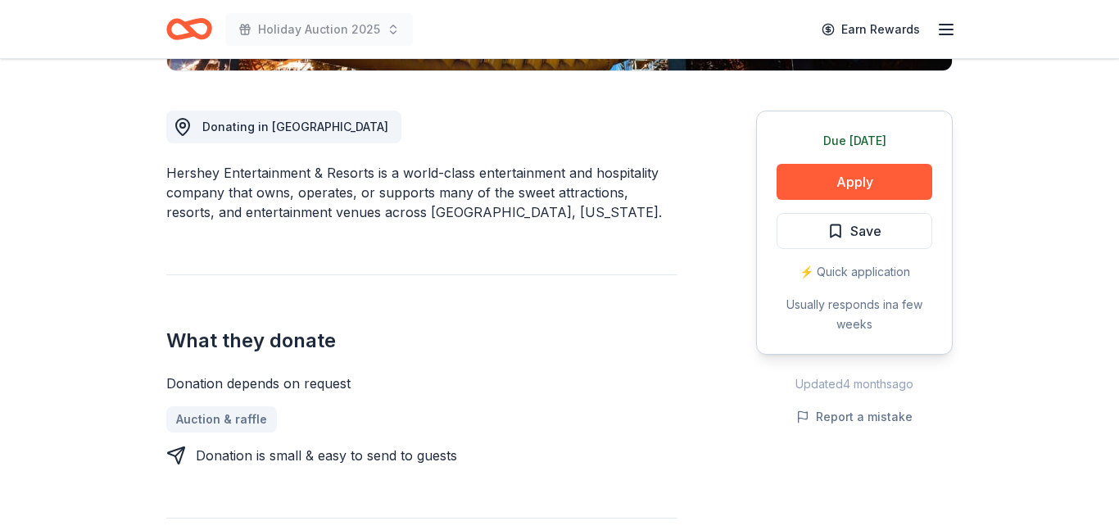
scroll to position [427, 0]
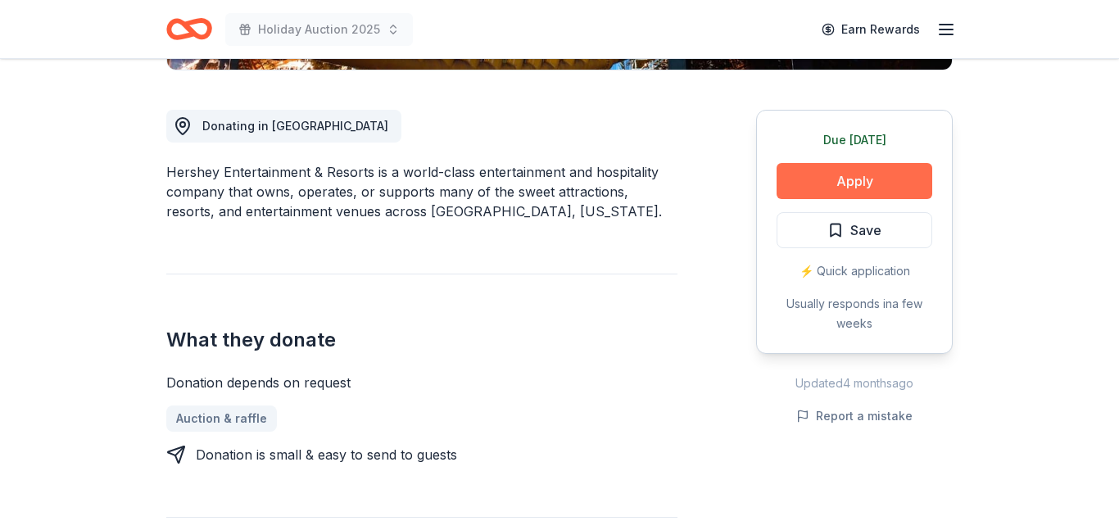
click at [850, 165] on button "Apply" at bounding box center [854, 181] width 156 height 36
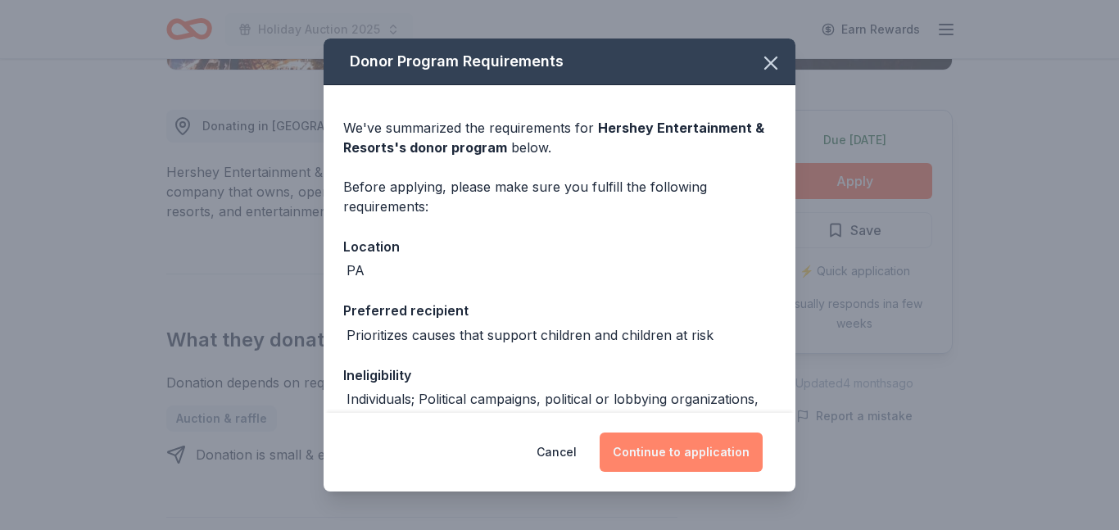
click at [677, 457] on button "Continue to application" at bounding box center [680, 451] width 163 height 39
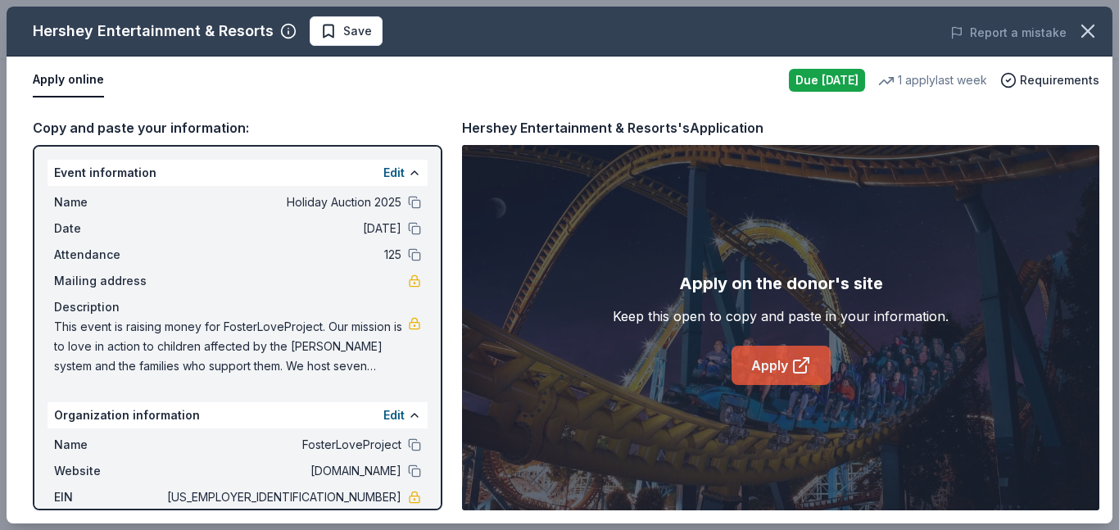
click at [772, 362] on link "Apply" at bounding box center [780, 365] width 99 height 39
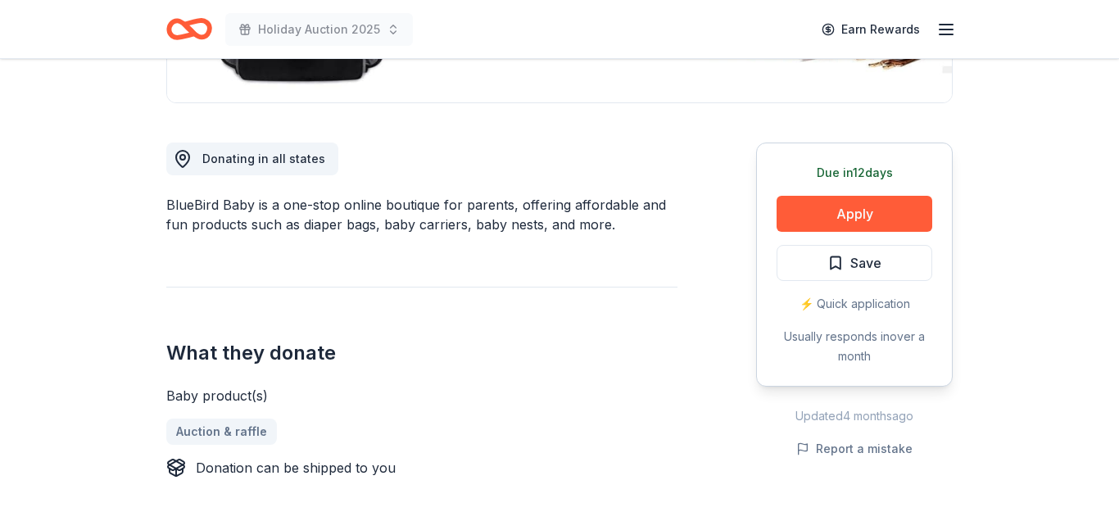
scroll to position [416, 0]
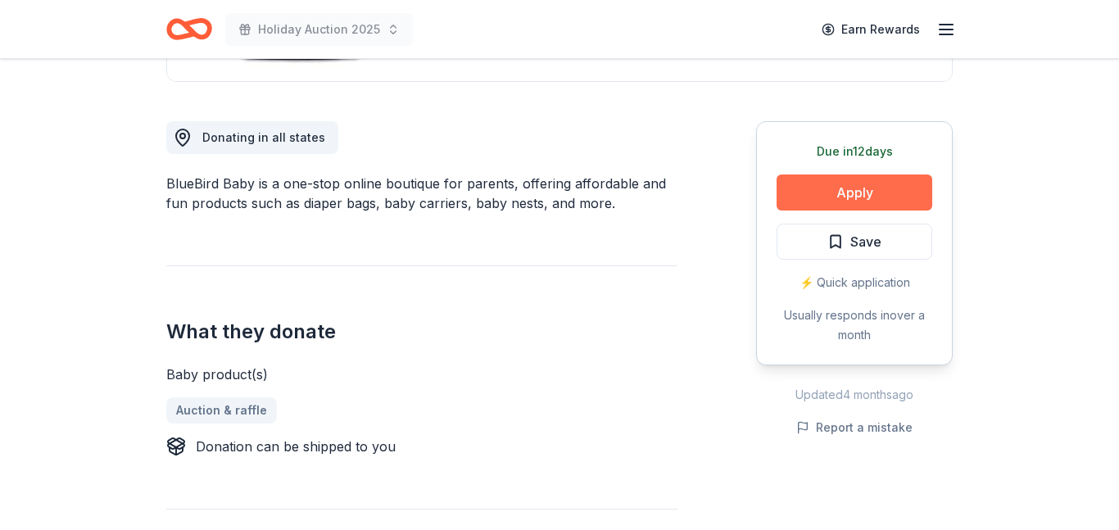
click at [835, 186] on button "Apply" at bounding box center [854, 192] width 156 height 36
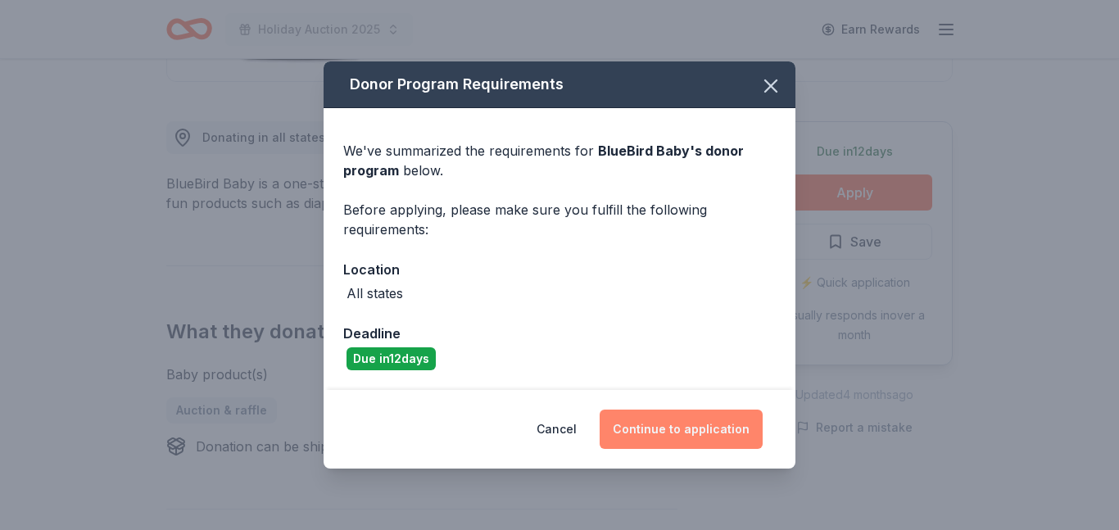
click at [689, 428] on button "Continue to application" at bounding box center [680, 428] width 163 height 39
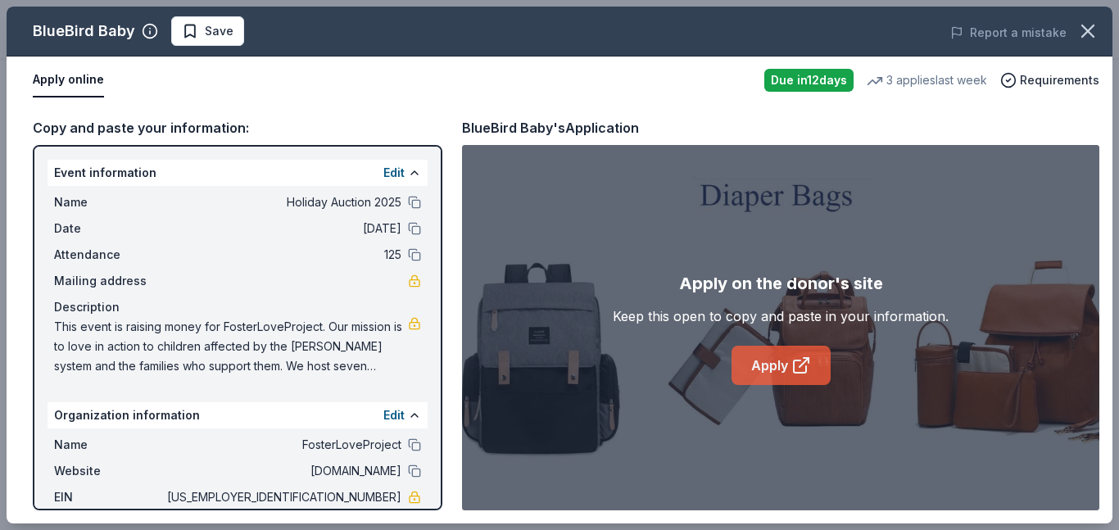
click at [771, 360] on link "Apply" at bounding box center [780, 365] width 99 height 39
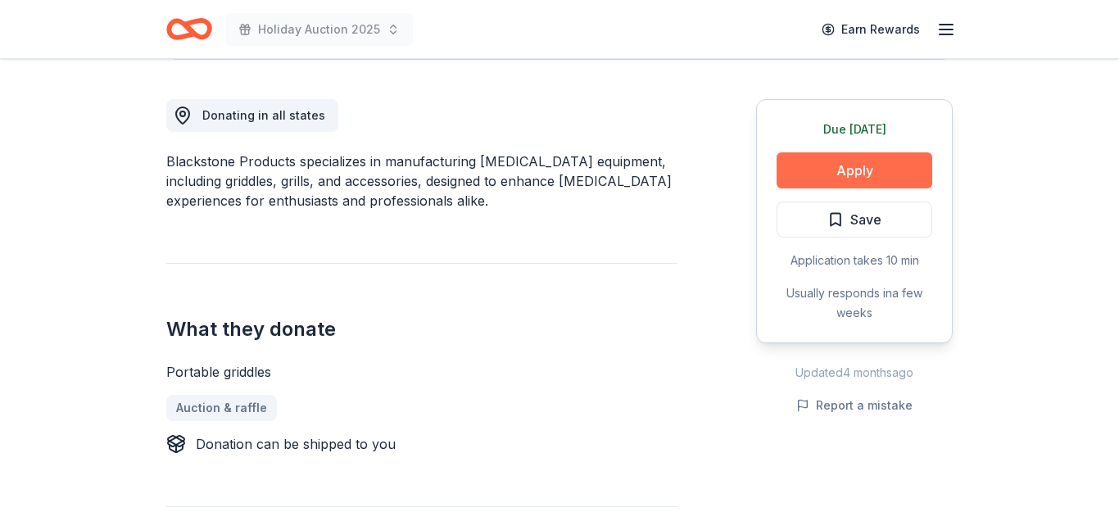
scroll to position [439, 0]
click at [825, 174] on button "Apply" at bounding box center [854, 169] width 156 height 36
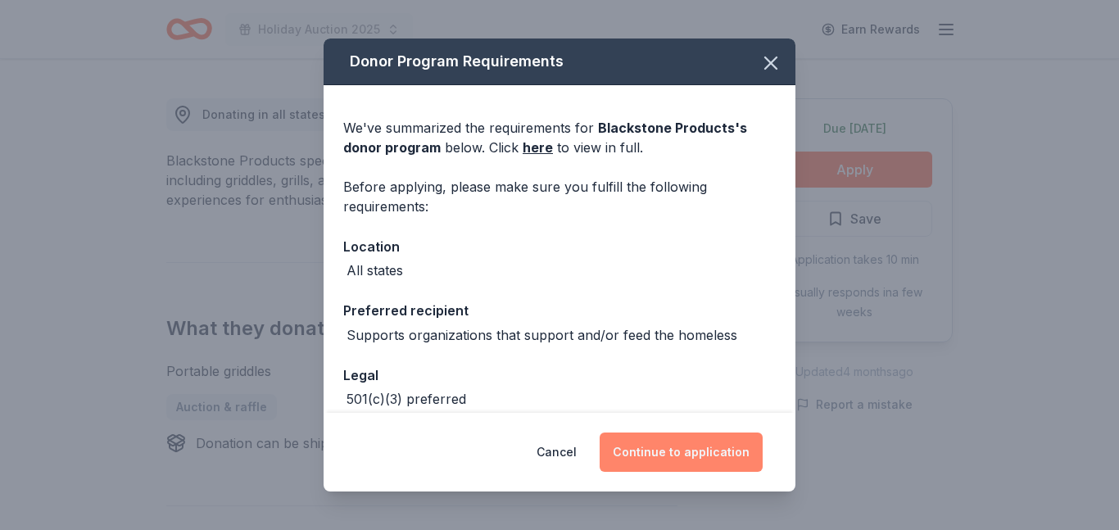
click at [706, 447] on button "Continue to application" at bounding box center [680, 451] width 163 height 39
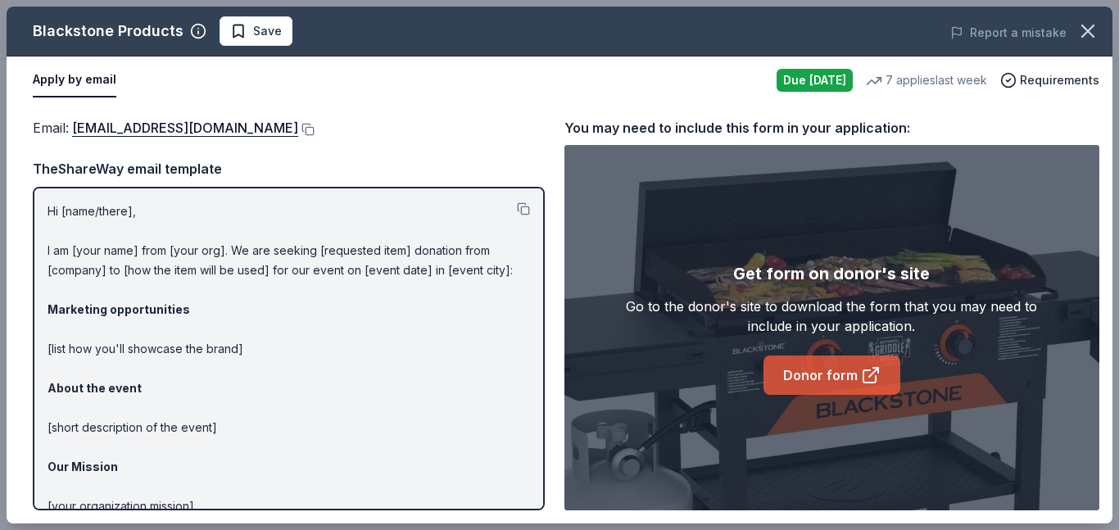
click at [839, 382] on link "Donor form" at bounding box center [831, 374] width 137 height 39
click at [825, 376] on link "Donor form" at bounding box center [831, 374] width 137 height 39
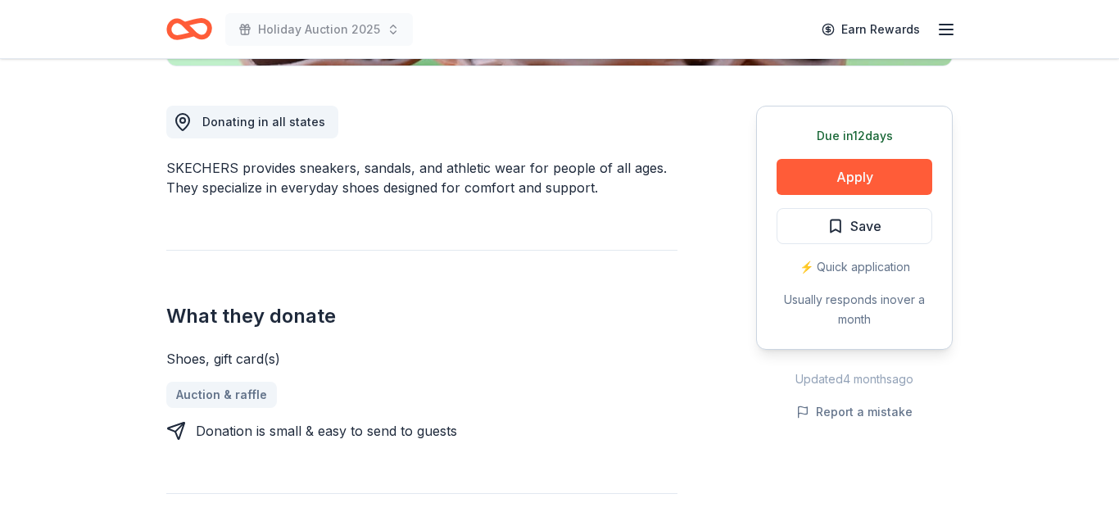
scroll to position [440, 0]
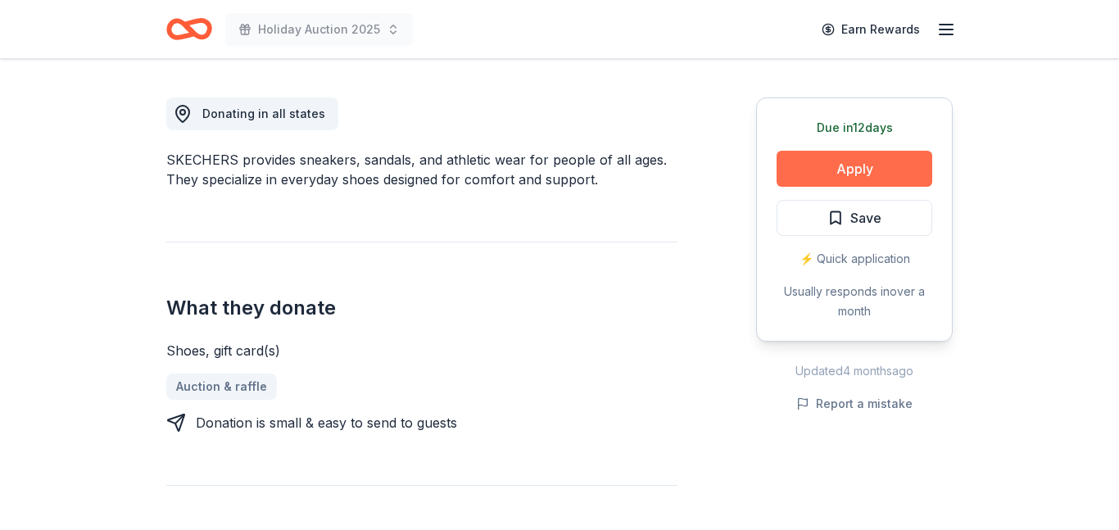
click at [857, 160] on button "Apply" at bounding box center [854, 169] width 156 height 36
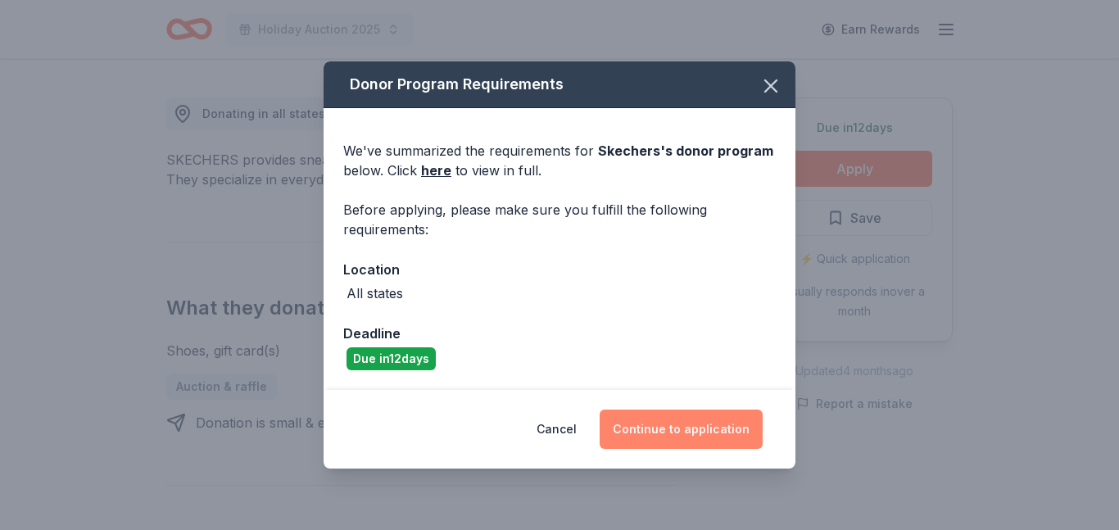
click at [686, 426] on button "Continue to application" at bounding box center [680, 428] width 163 height 39
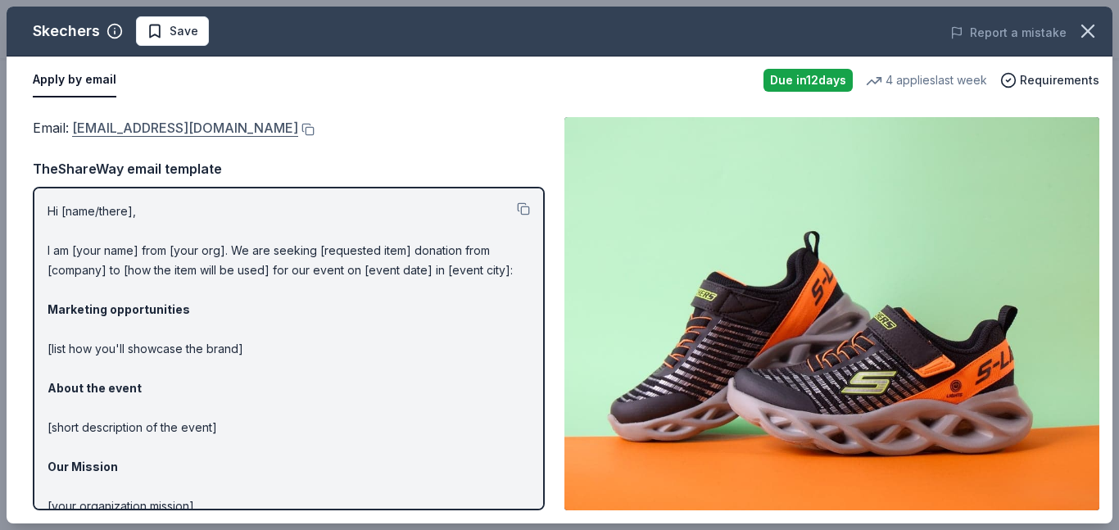
click at [182, 128] on link "[EMAIL_ADDRESS][DOMAIN_NAME]" at bounding box center [185, 127] width 226 height 21
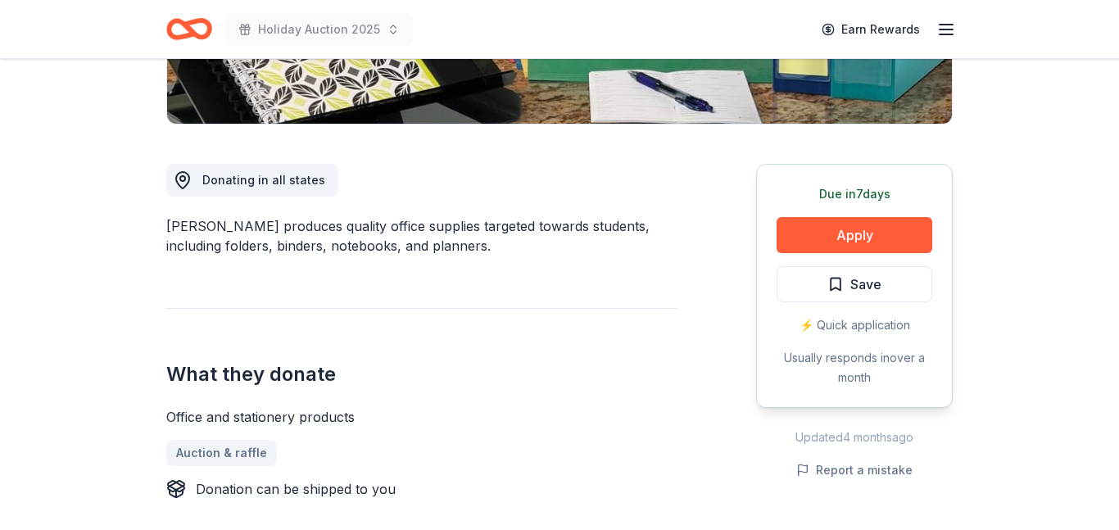
scroll to position [374, 0]
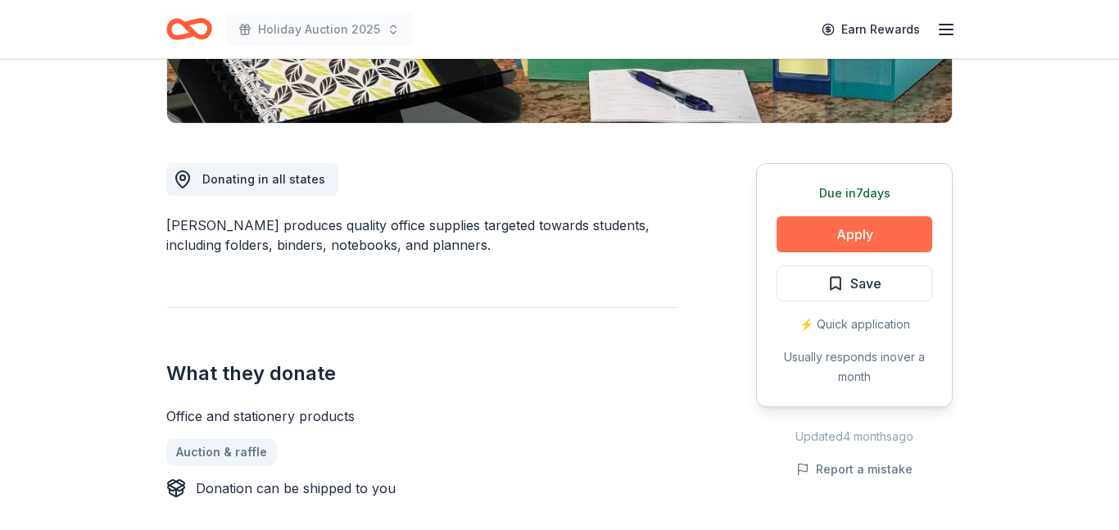
click at [828, 222] on button "Apply" at bounding box center [854, 234] width 156 height 36
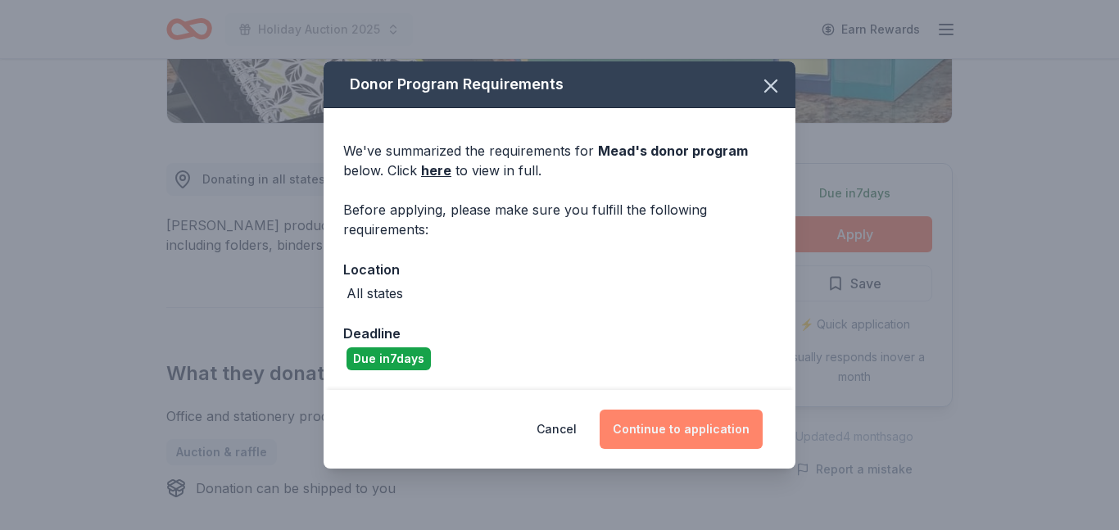
click at [676, 429] on button "Continue to application" at bounding box center [680, 428] width 163 height 39
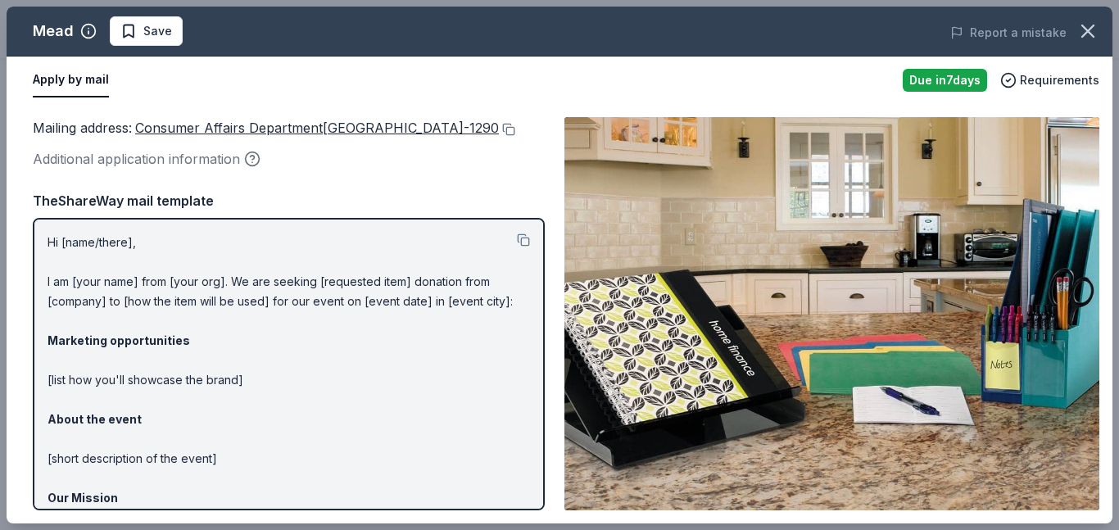
click at [343, 130] on span "Consumer Affairs Department[GEOGRAPHIC_DATA]-1290" at bounding box center [317, 128] width 364 height 16
